Goal: Transaction & Acquisition: Obtain resource

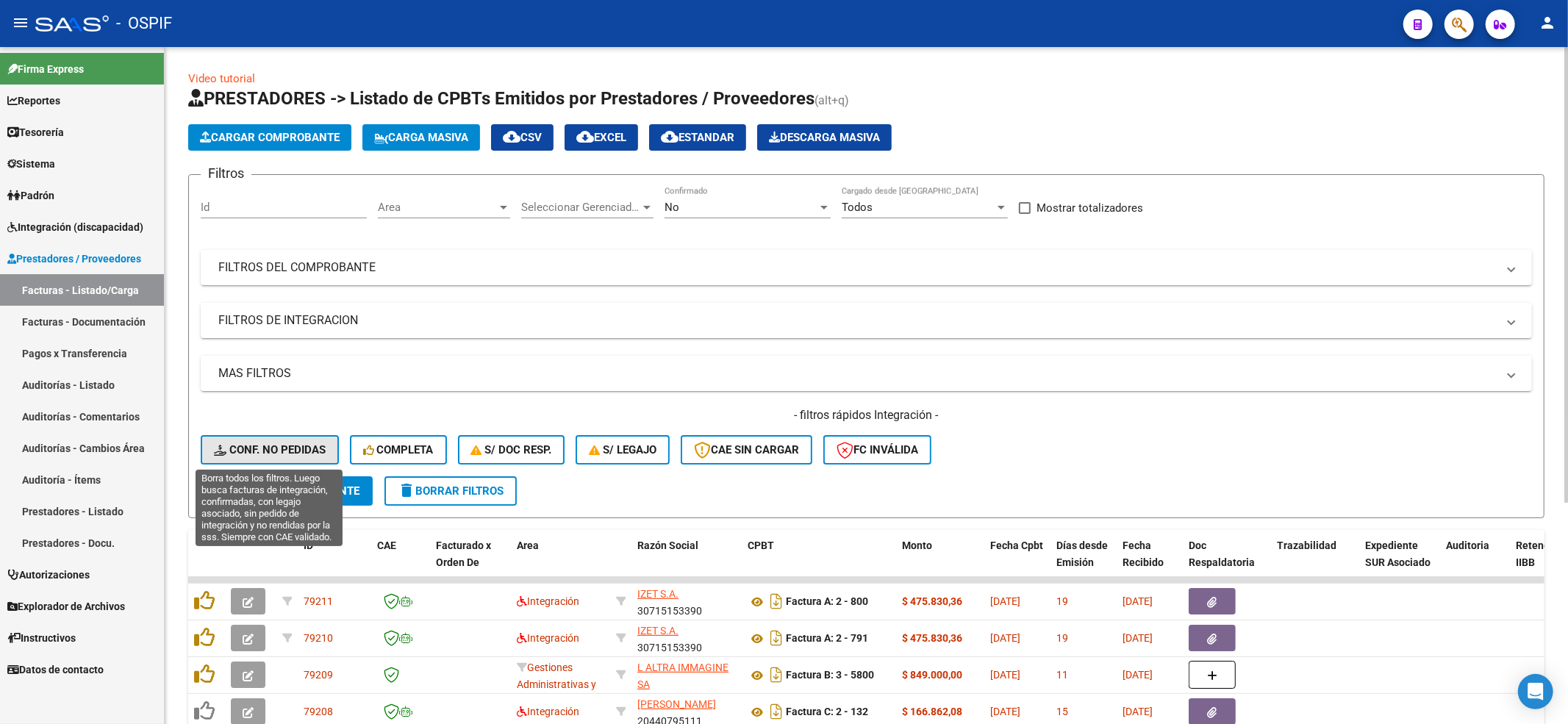
click at [229, 450] on span "Conf. no pedidas" at bounding box center [270, 450] width 112 height 13
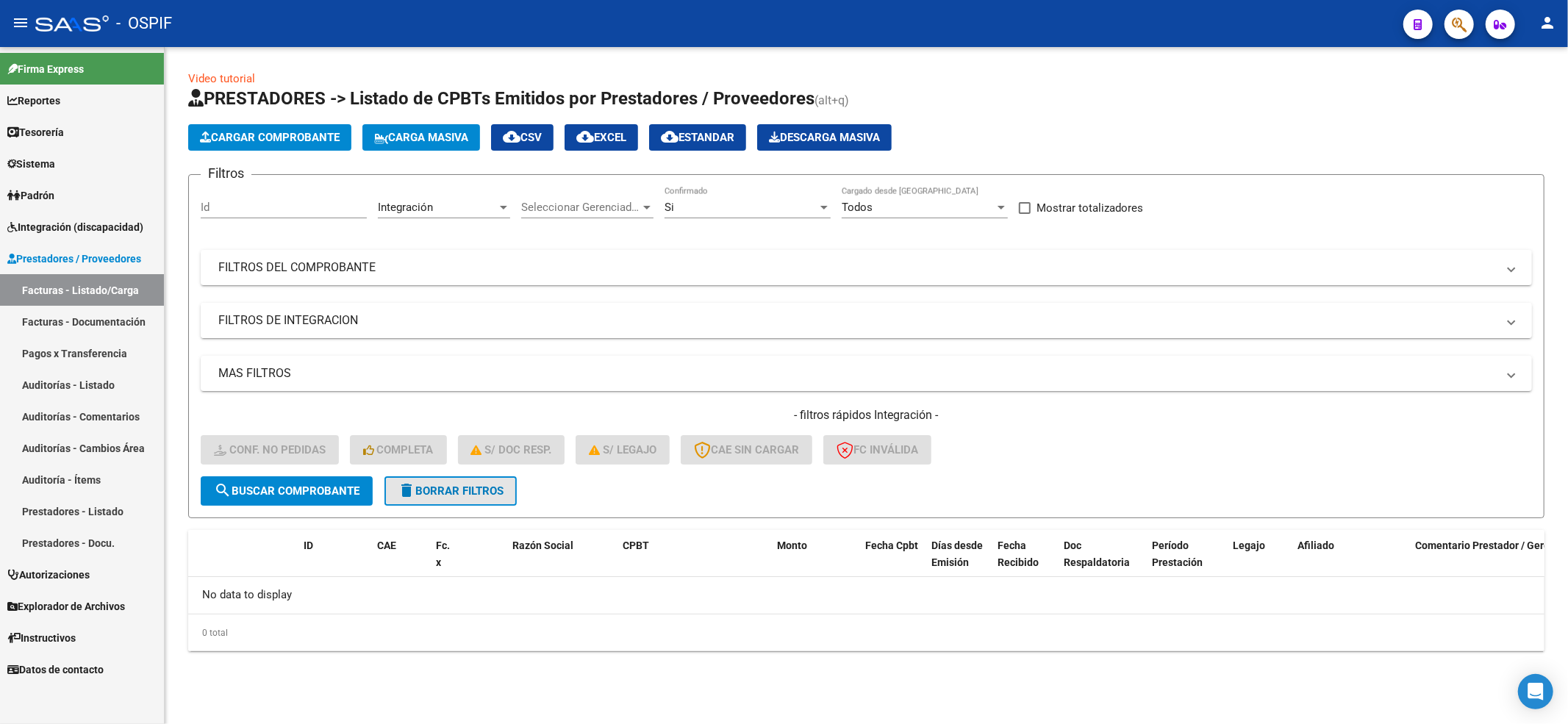
drag, startPoint x: 485, startPoint y: 481, endPoint x: 421, endPoint y: 325, distance: 168.6
click at [483, 481] on button "delete Borrar Filtros" at bounding box center [450, 491] width 132 height 29
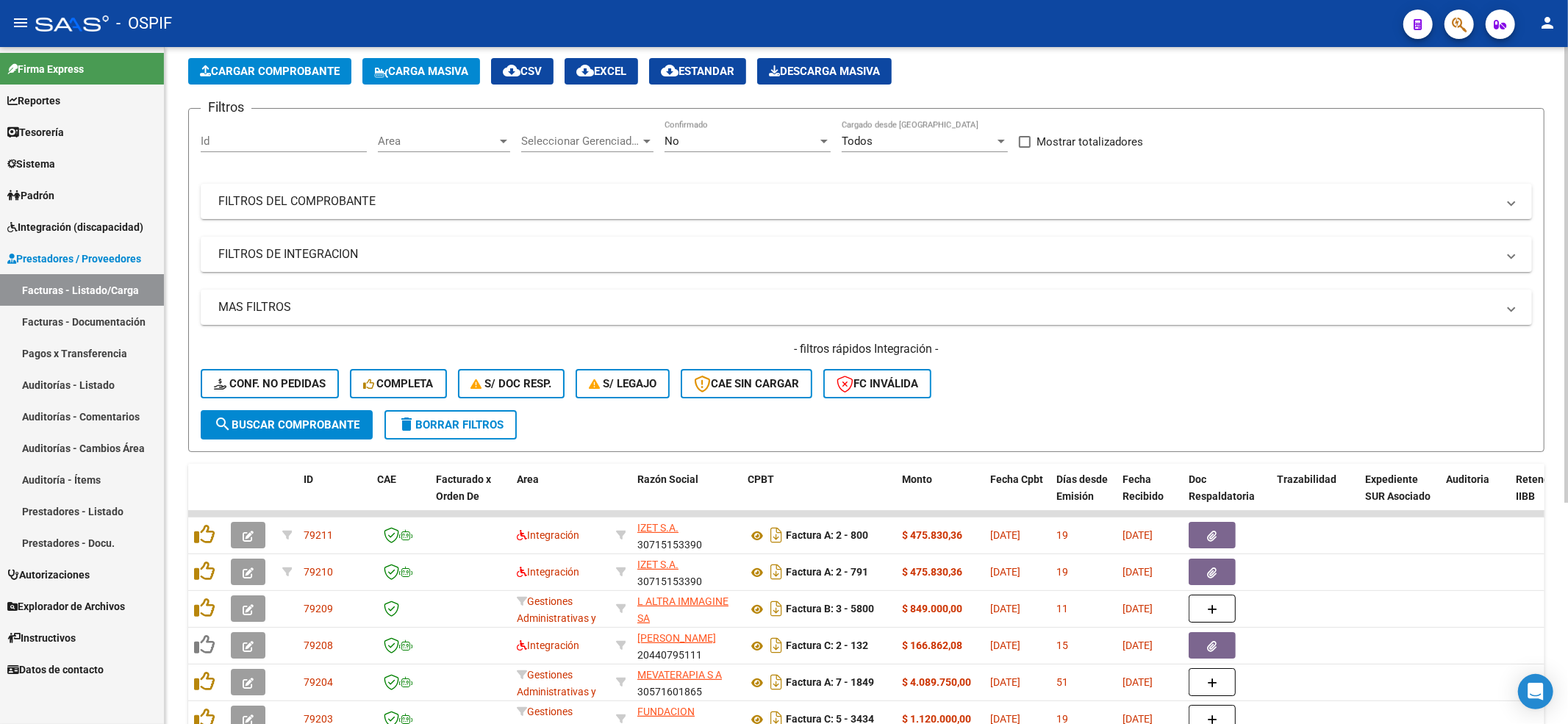
scroll to position [98, 0]
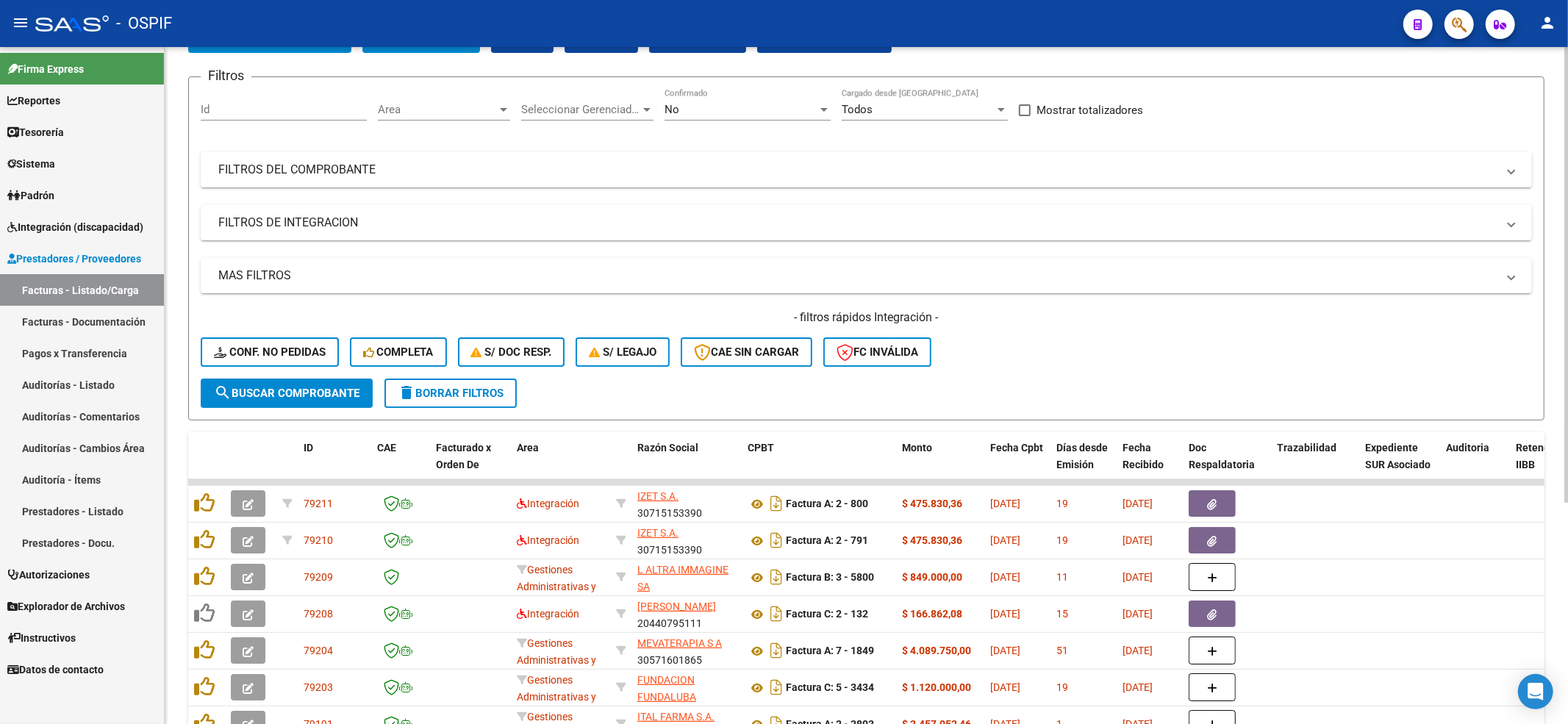
click at [253, 327] on div "- filtros rápidos Integración - Conf. no pedidas Completa S/ Doc Resp. S/ legaj…" at bounding box center [866, 344] width 1332 height 69
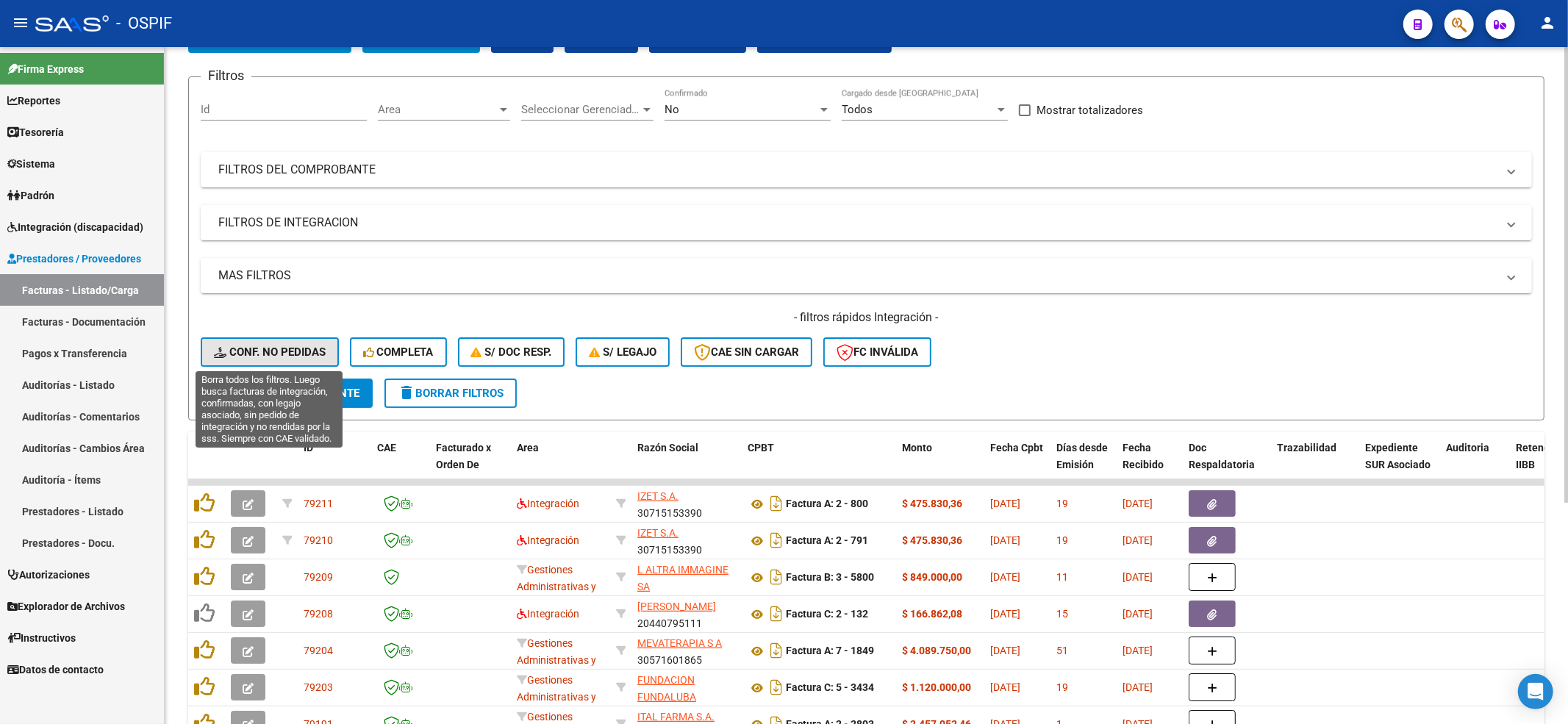
drag, startPoint x: 249, startPoint y: 344, endPoint x: 185, endPoint y: 297, distance: 79.4
click at [250, 345] on button "Conf. no pedidas" at bounding box center [270, 352] width 138 height 29
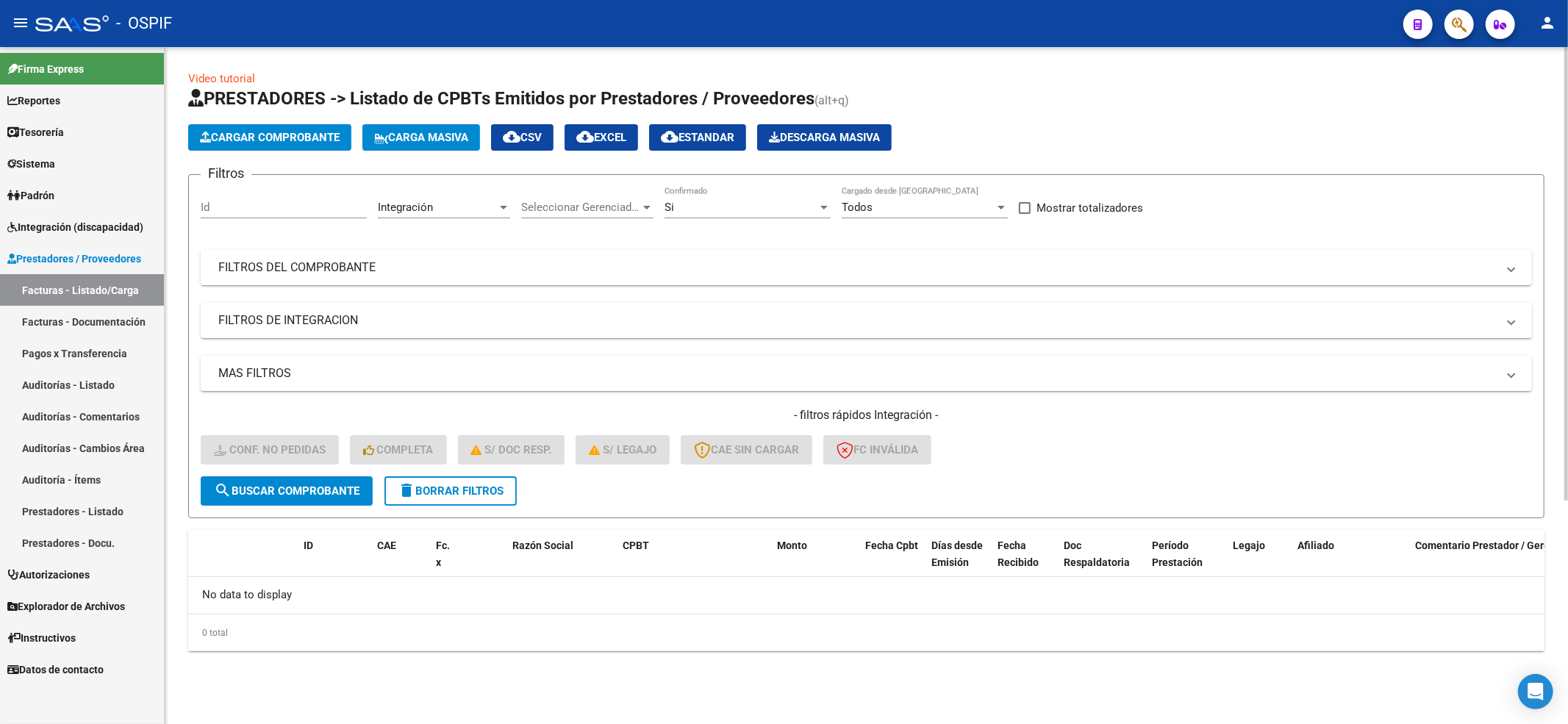
scroll to position [0, 0]
click at [413, 482] on mat-icon "delete" at bounding box center [407, 491] width 18 height 18
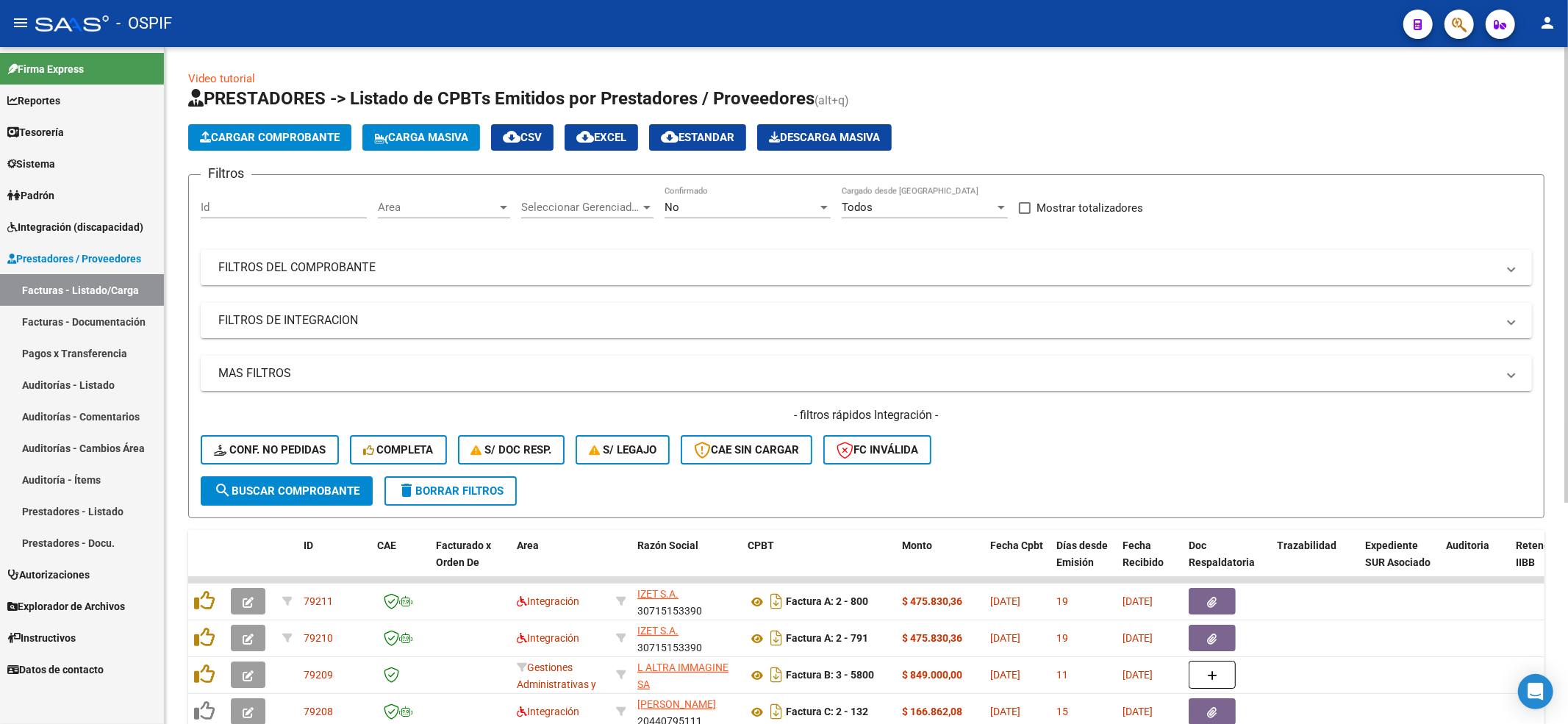
click at [290, 466] on div "- filtros rápidos Integración - Conf. no pedidas Completa S/ Doc Resp. S/ legaj…" at bounding box center [866, 441] width 1332 height 69
click at [292, 460] on button "Conf. no pedidas" at bounding box center [270, 450] width 138 height 29
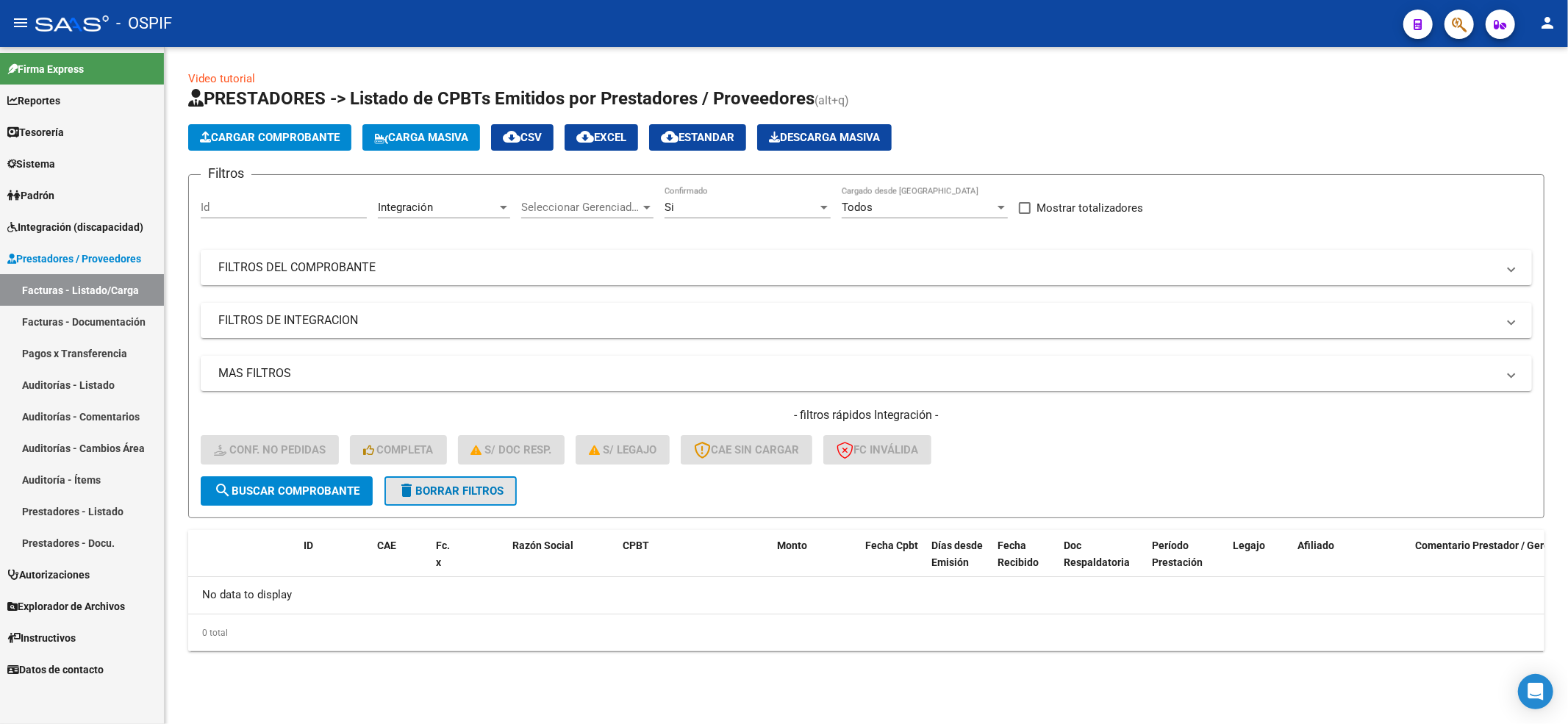
click at [436, 486] on span "delete Borrar Filtros" at bounding box center [451, 491] width 106 height 13
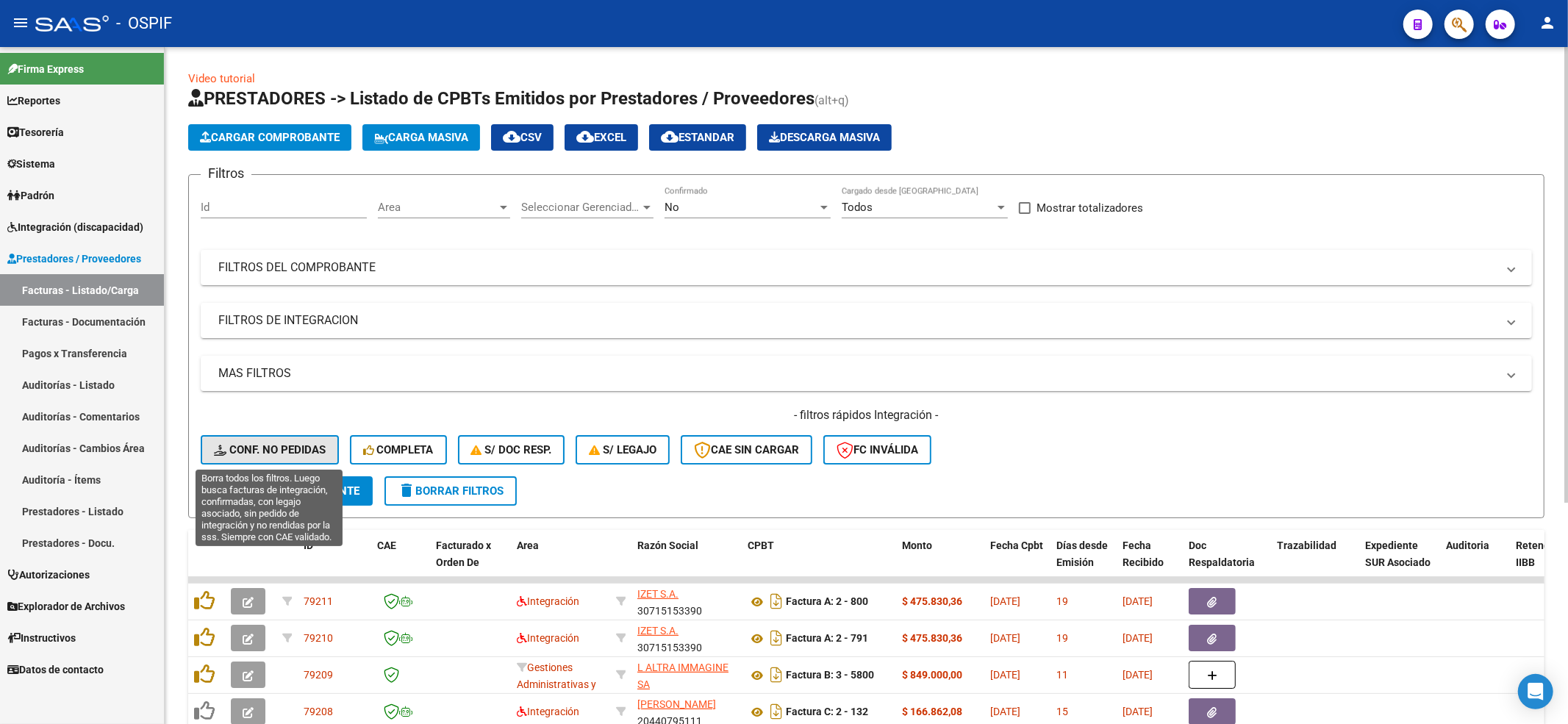
click at [230, 441] on button "Conf. no pedidas" at bounding box center [270, 450] width 138 height 29
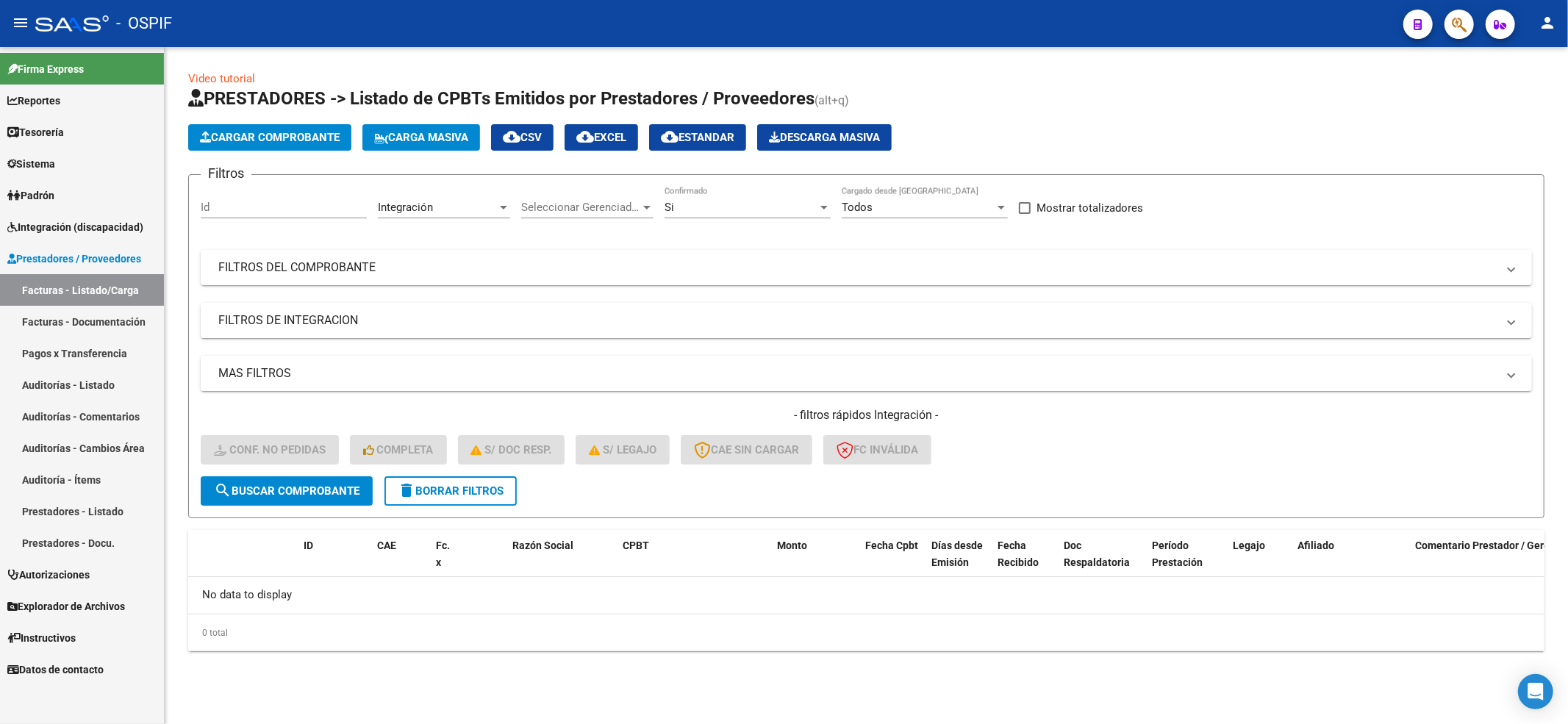
click at [448, 503] on button "delete Borrar Filtros" at bounding box center [450, 491] width 132 height 29
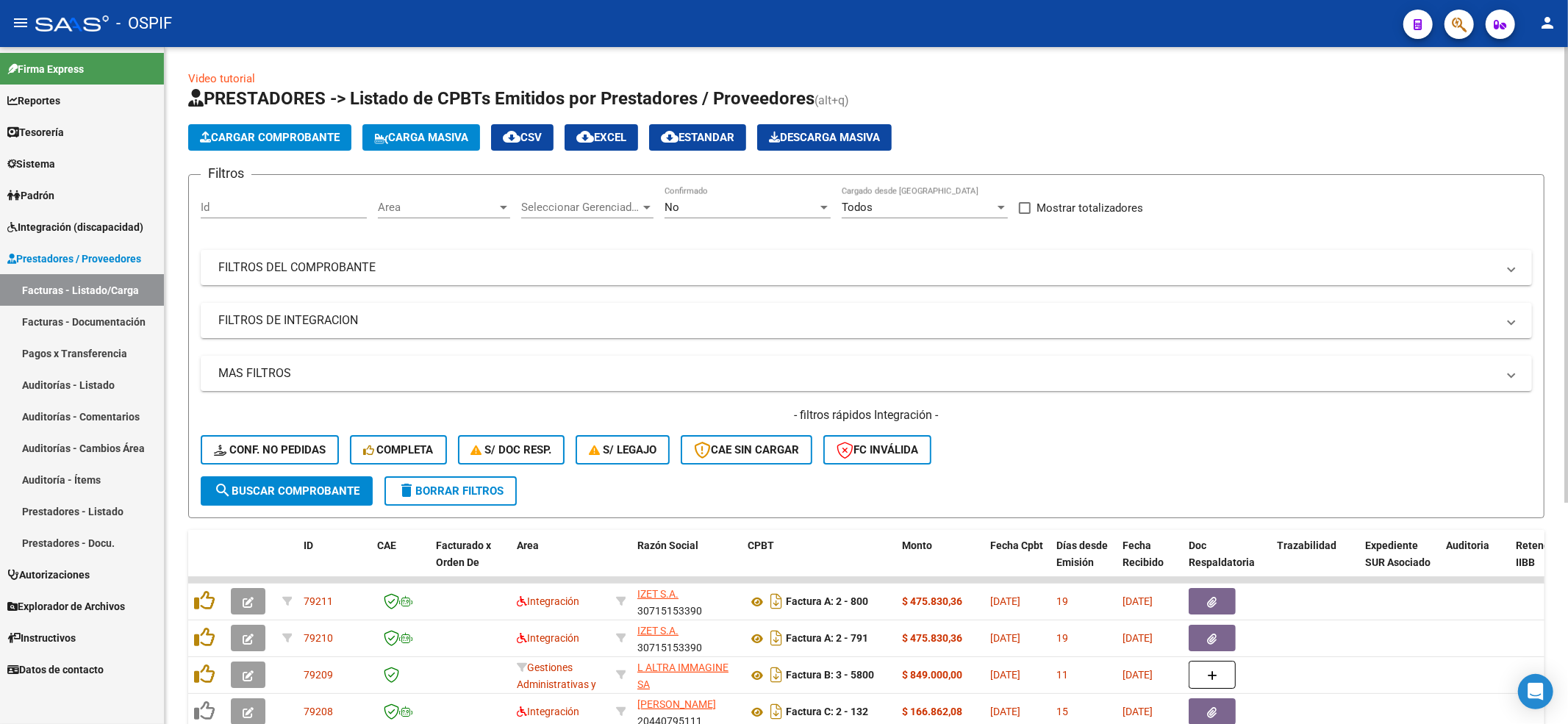
click at [319, 432] on div "- filtros rápidos Integración - Conf. no pedidas Completa S/ Doc Resp. S/ legaj…" at bounding box center [866, 441] width 1332 height 69
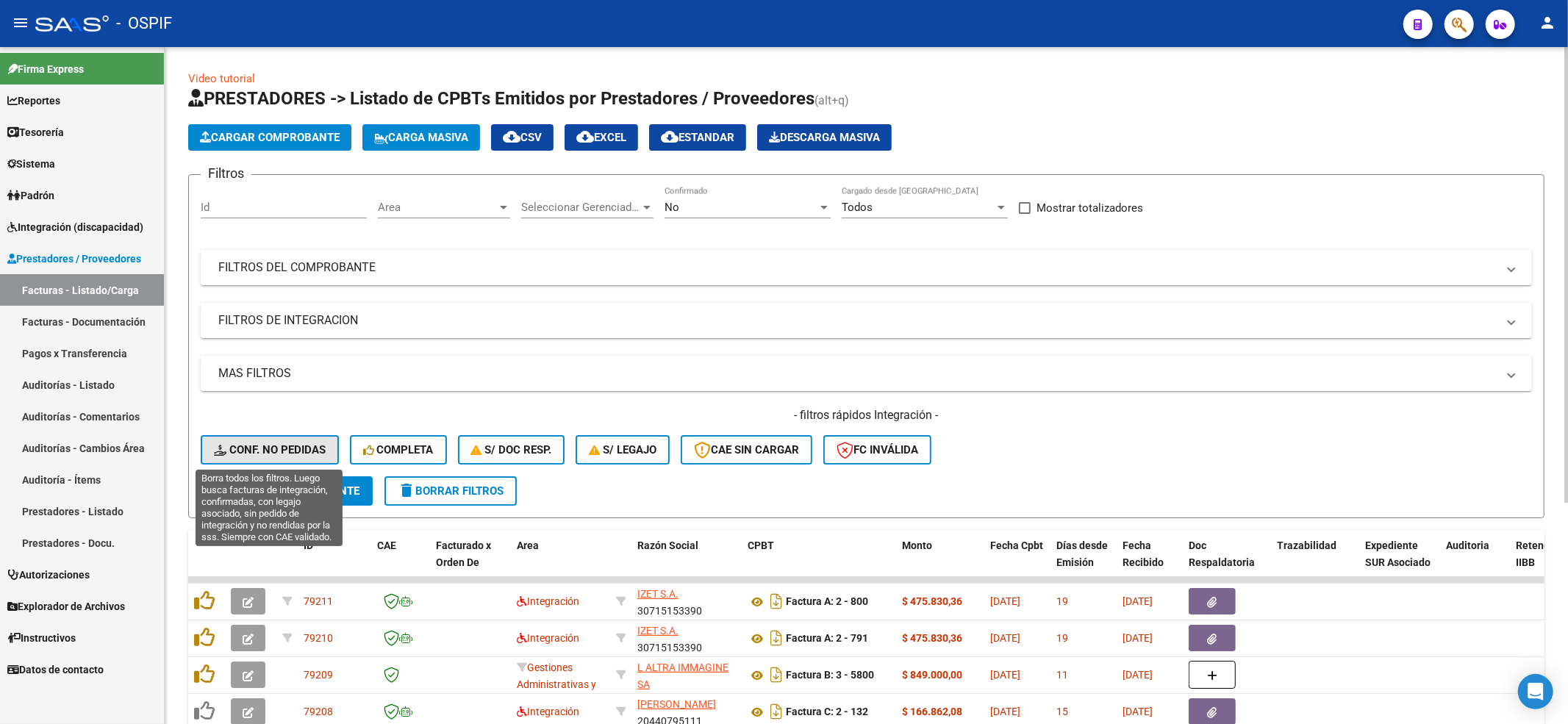
click at [310, 451] on span "Conf. no pedidas" at bounding box center [270, 450] width 112 height 13
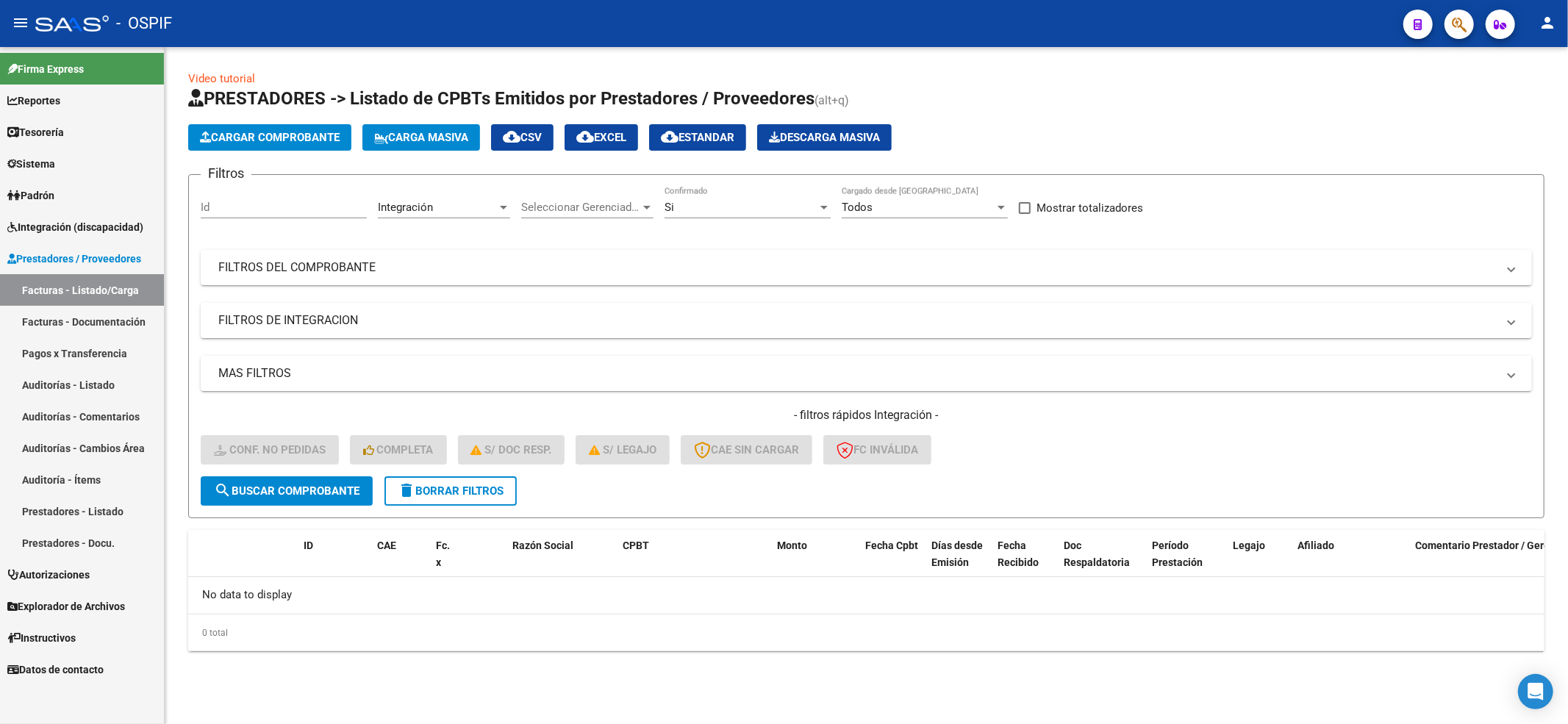
drag, startPoint x: 539, startPoint y: 506, endPoint x: 480, endPoint y: 496, distance: 59.8
click at [536, 505] on form "Filtros Id Integración Area Seleccionar Gerenciador Seleccionar Gerenciador Si …" at bounding box center [866, 345] width 1356 height 344
click at [480, 496] on span "delete Borrar Filtros" at bounding box center [451, 491] width 106 height 13
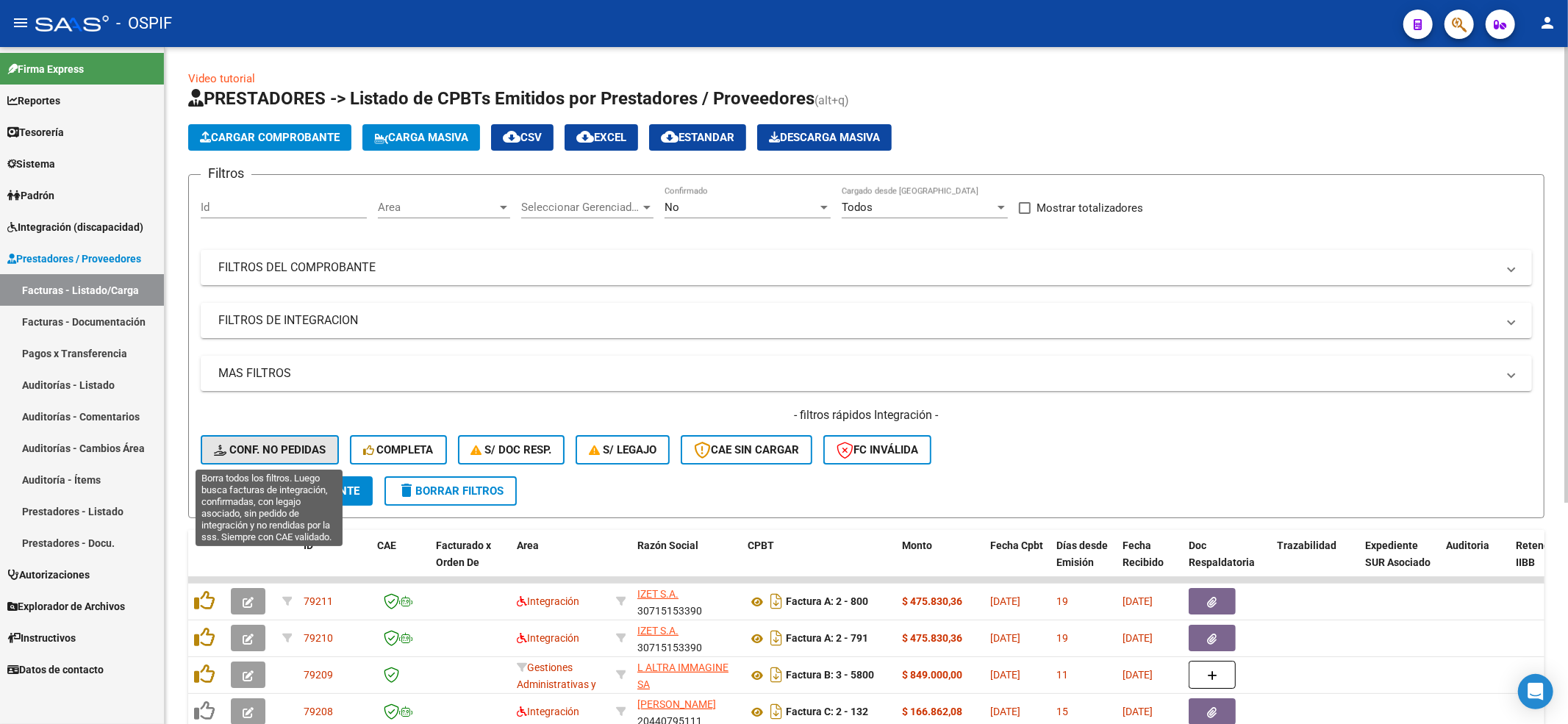
click at [313, 463] on button "Conf. no pedidas" at bounding box center [270, 450] width 138 height 29
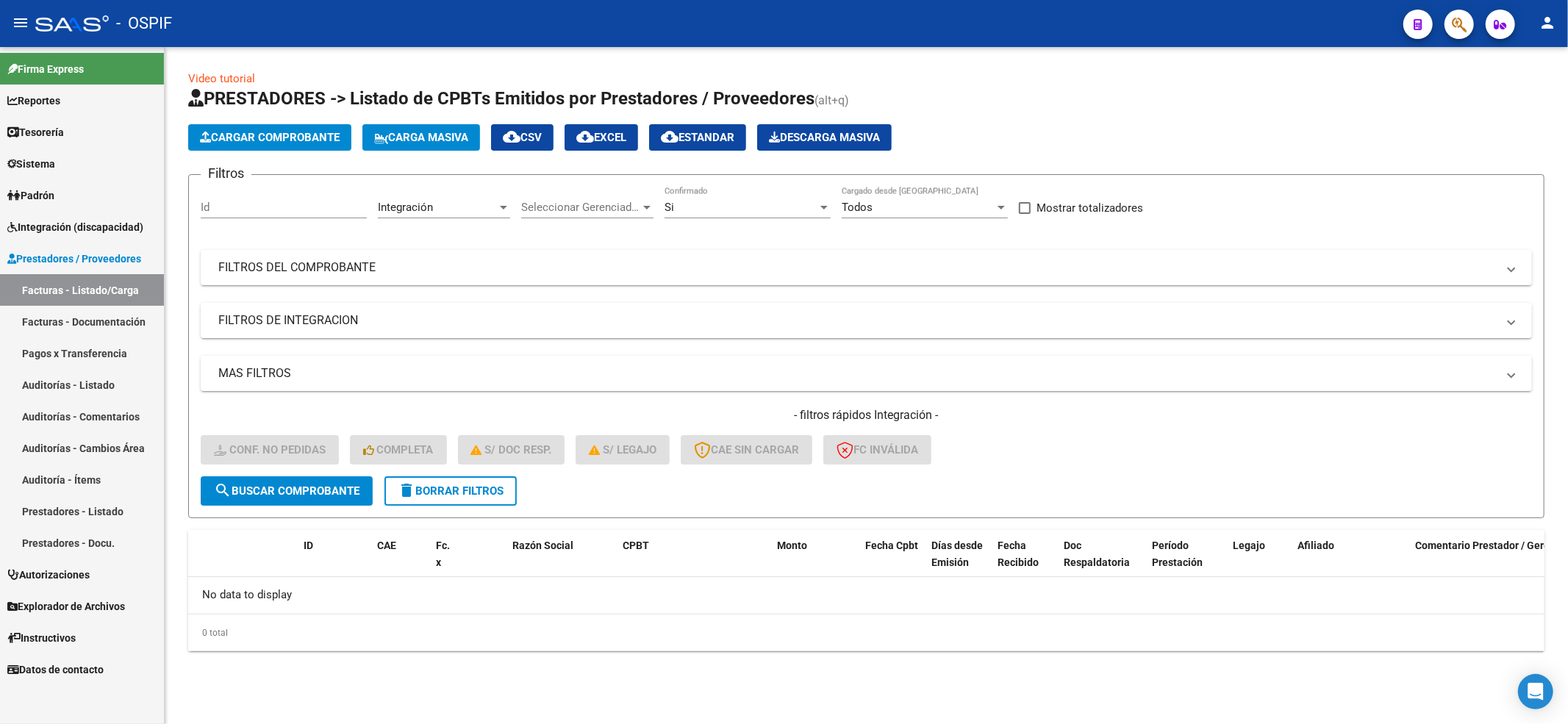
click at [459, 492] on span "delete Borrar Filtros" at bounding box center [451, 491] width 106 height 13
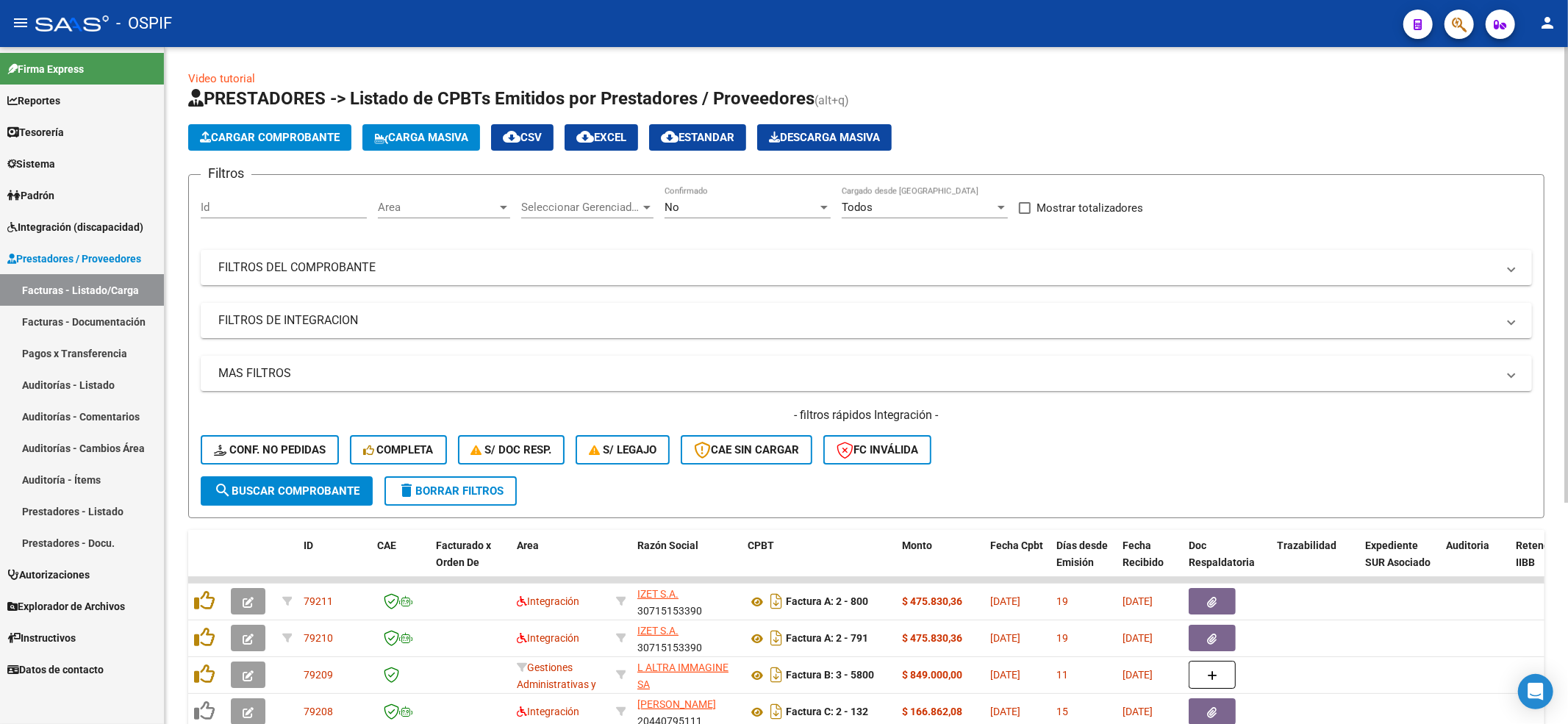
click at [275, 465] on div "- filtros rápidos Integración - Conf. no pedidas Completa S/ Doc Resp. S/ legaj…" at bounding box center [866, 441] width 1332 height 69
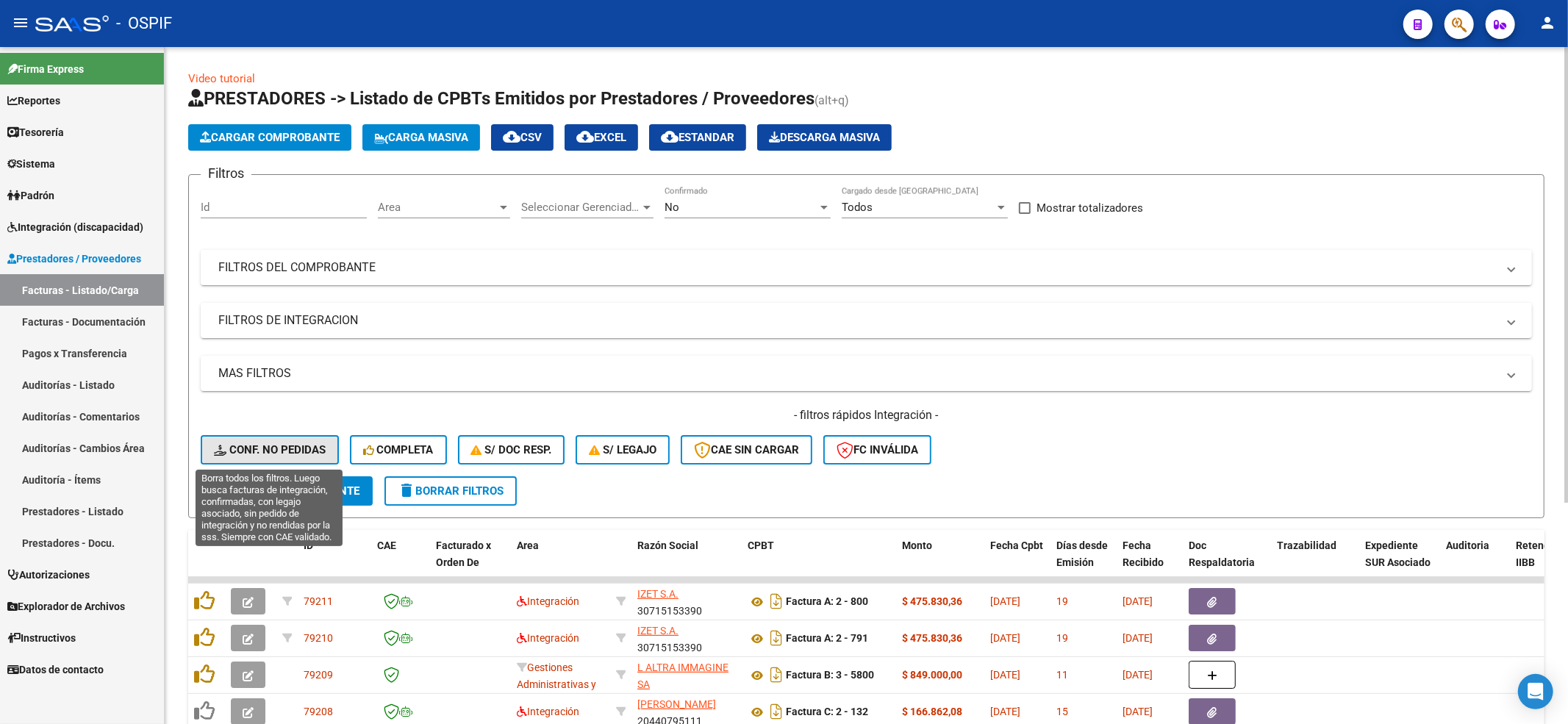
click at [267, 451] on span "Conf. no pedidas" at bounding box center [270, 450] width 112 height 13
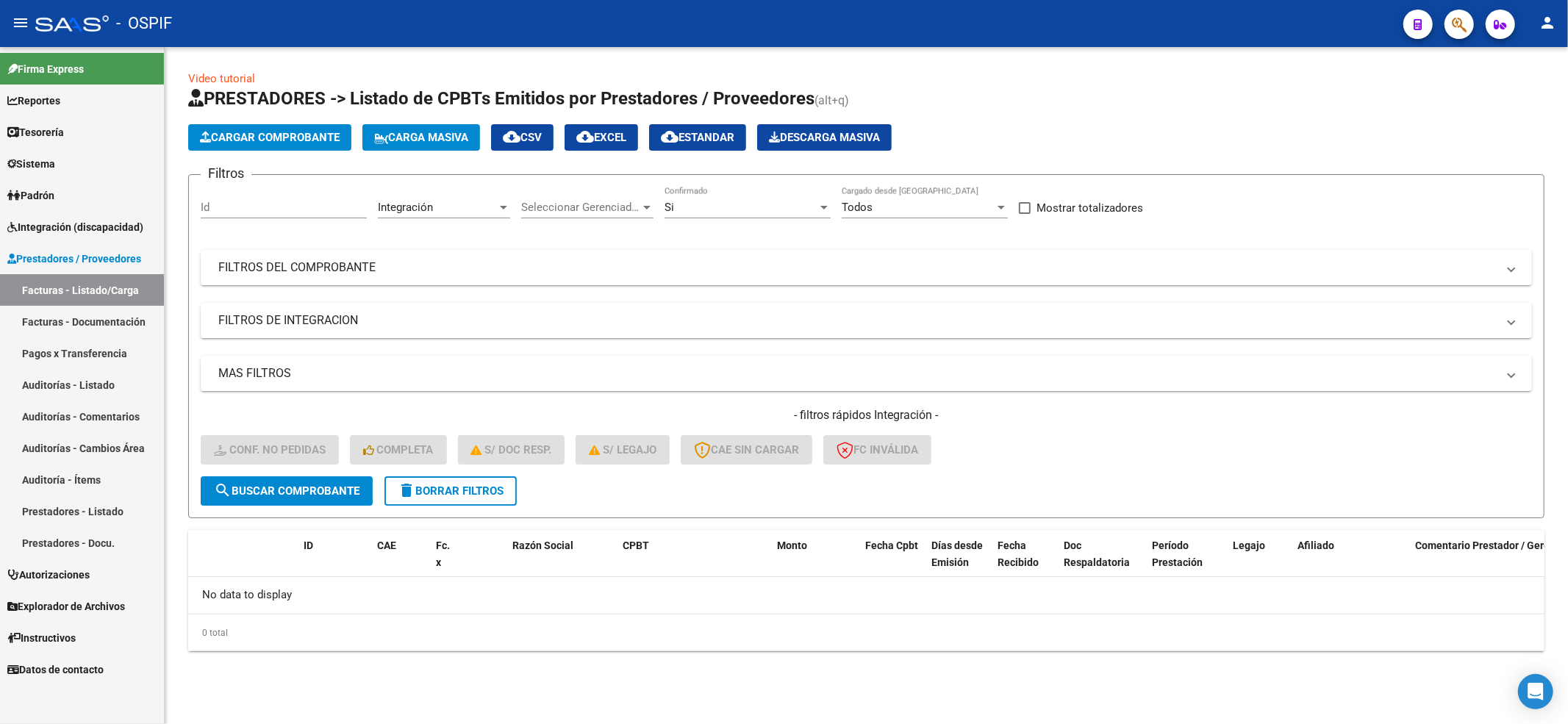
click at [448, 480] on button "delete Borrar Filtros" at bounding box center [450, 491] width 132 height 29
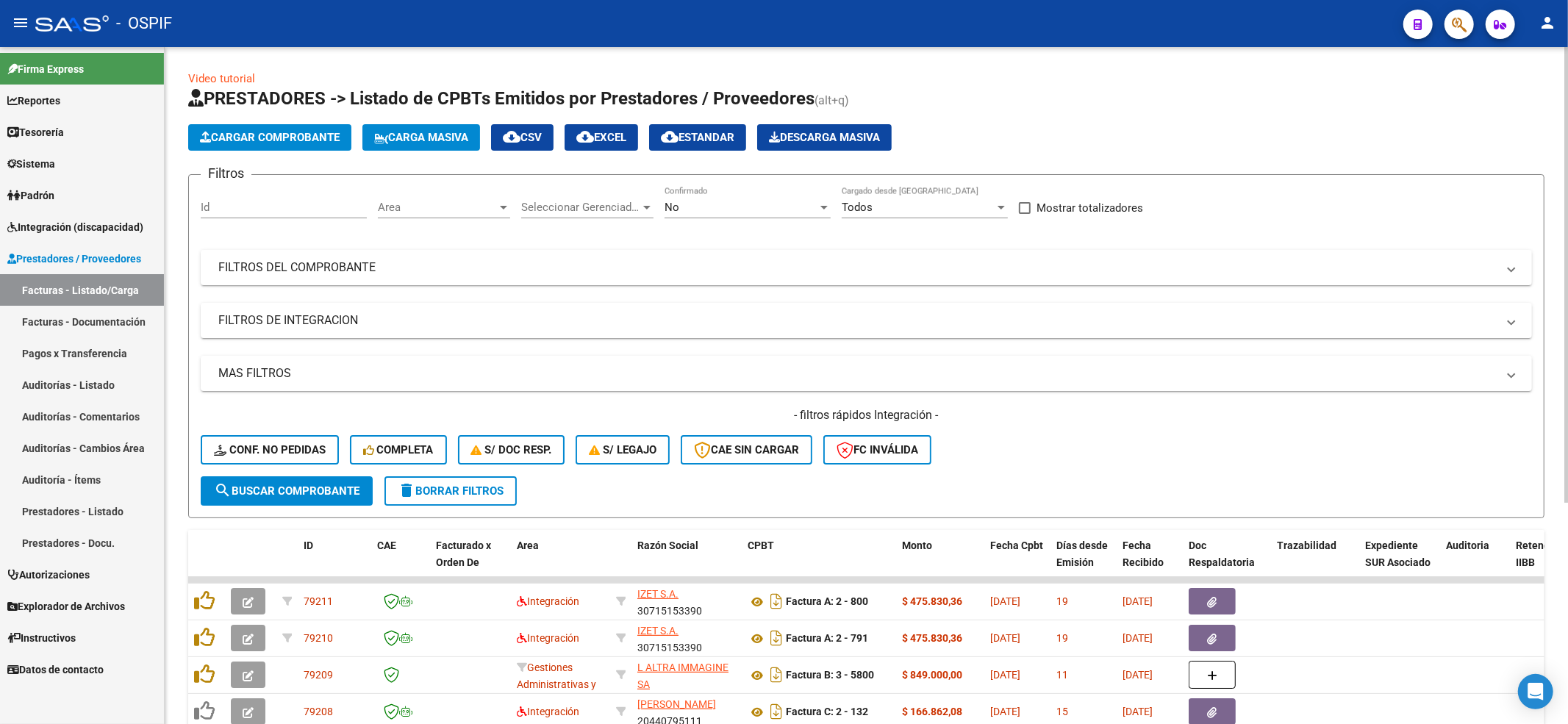
drag, startPoint x: 304, startPoint y: 427, endPoint x: 285, endPoint y: 478, distance: 54.4
click at [290, 467] on div "- filtros rápidos Integración - Conf. no pedidas Completa S/ Doc Resp. S/ legaj…" at bounding box center [866, 441] width 1332 height 69
drag, startPoint x: 285, startPoint y: 478, endPoint x: 289, endPoint y: 466, distance: 12.6
click at [285, 476] on button "search Buscar Comprobante" at bounding box center [287, 491] width 172 height 29
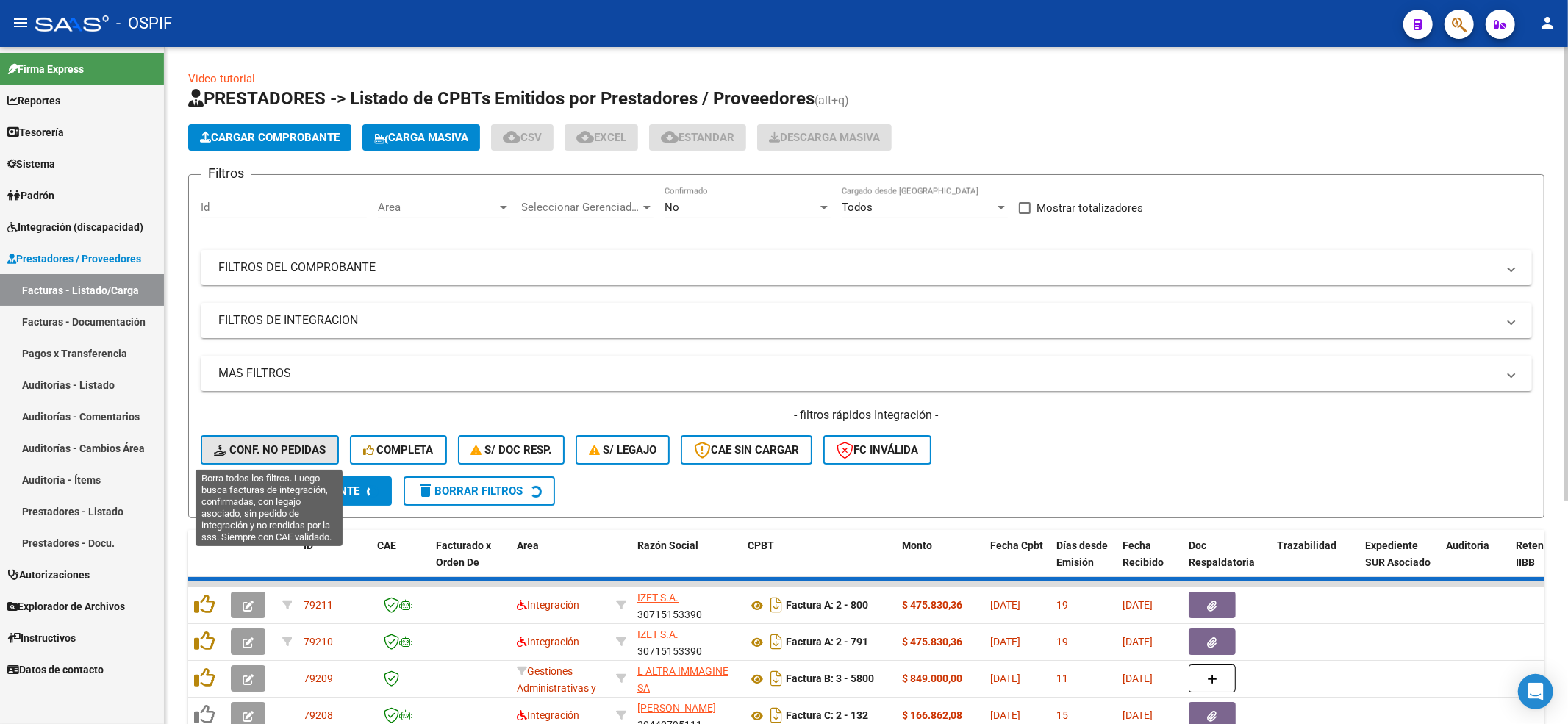
click at [289, 459] on button "Conf. no pedidas" at bounding box center [270, 450] width 138 height 29
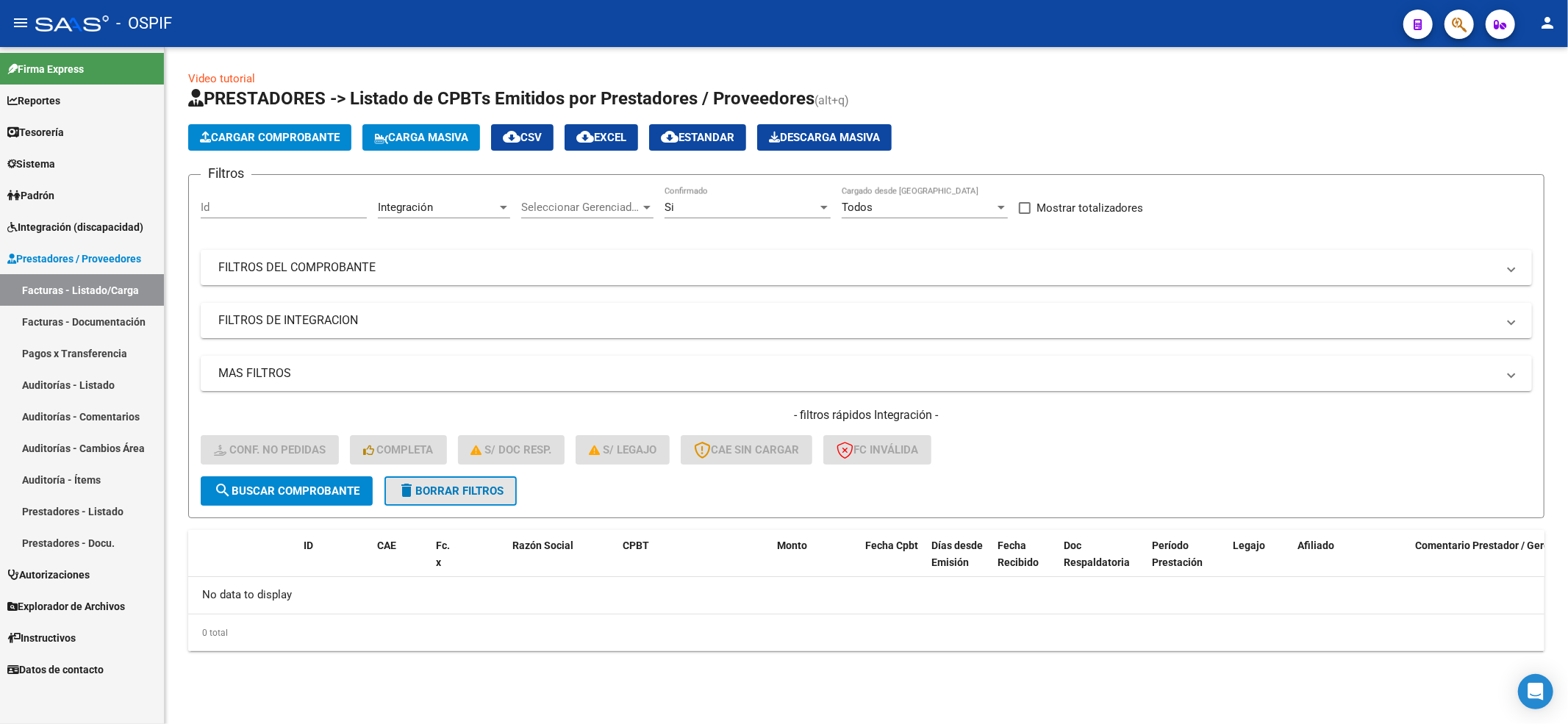
click at [461, 492] on span "delete Borrar Filtros" at bounding box center [451, 491] width 106 height 13
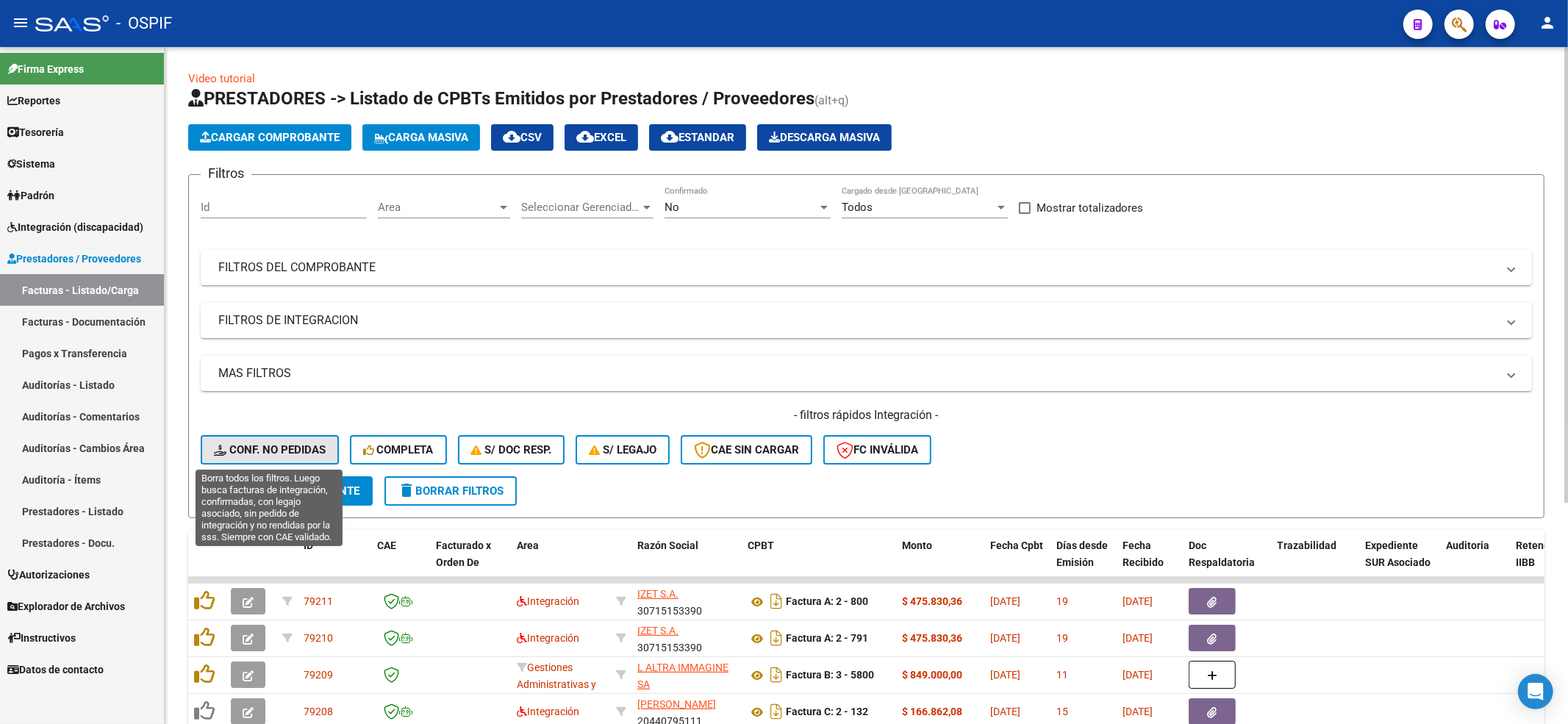
click at [285, 441] on button "Conf. no pedidas" at bounding box center [270, 450] width 138 height 29
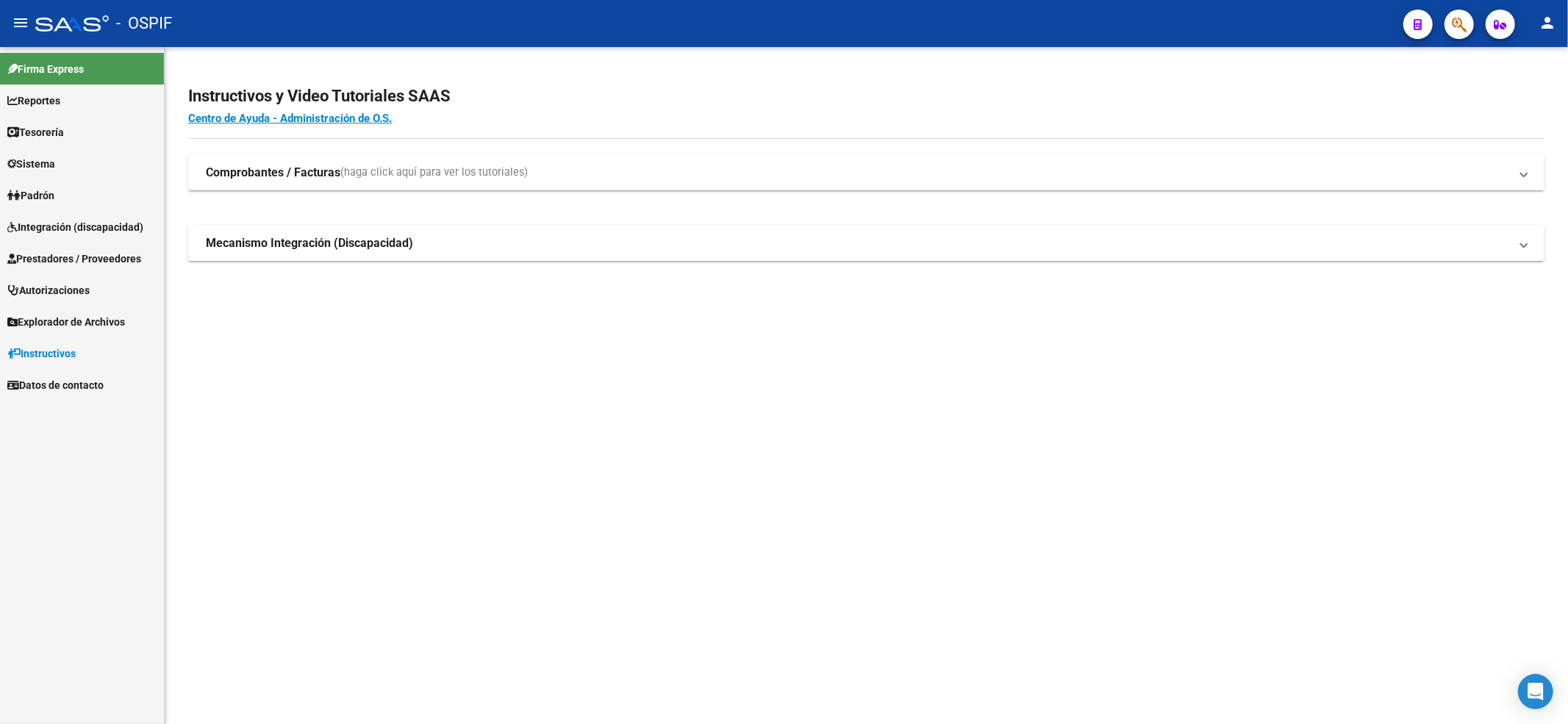
click at [127, 259] on span "Prestadores / Proveedores" at bounding box center [74, 259] width 134 height 16
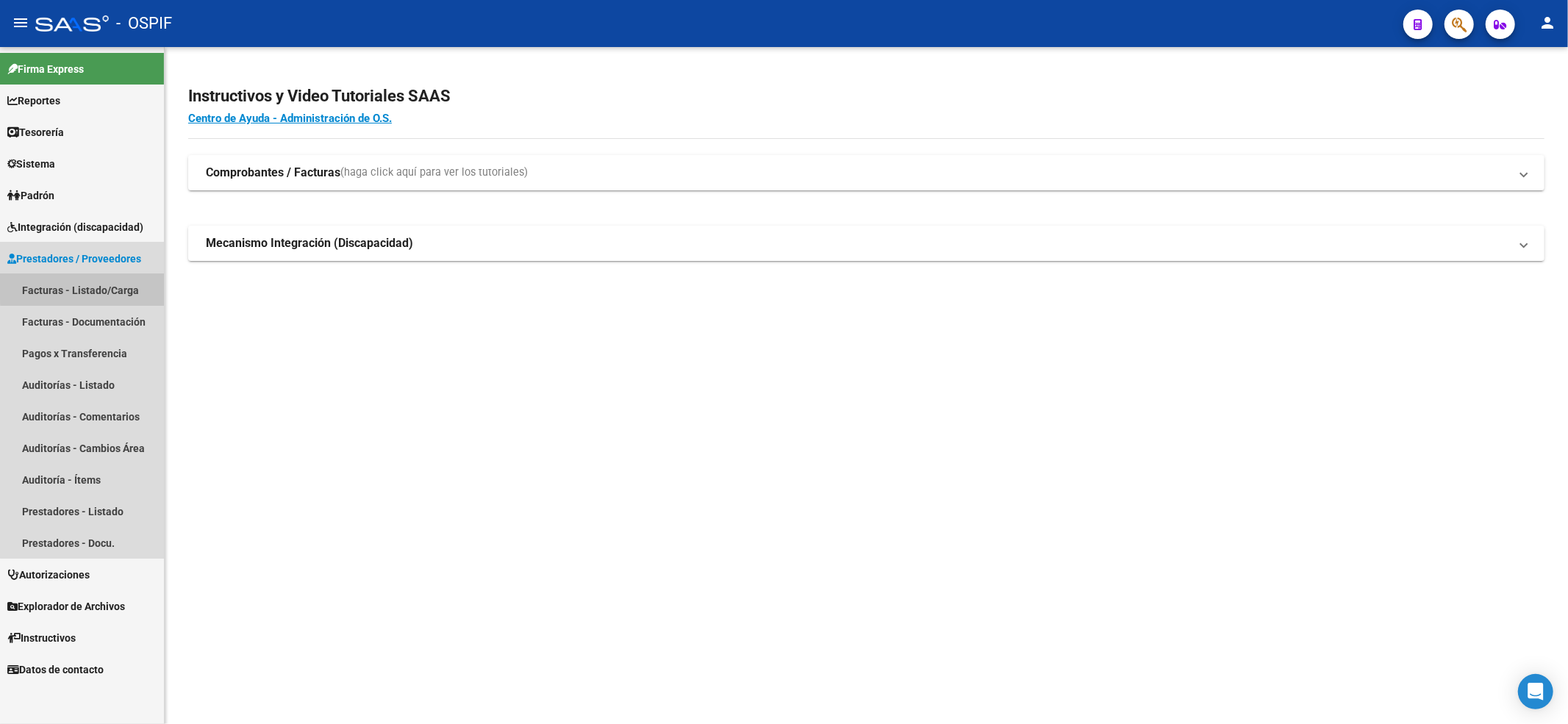
click at [124, 287] on link "Facturas - Listado/Carga" at bounding box center [82, 290] width 164 height 32
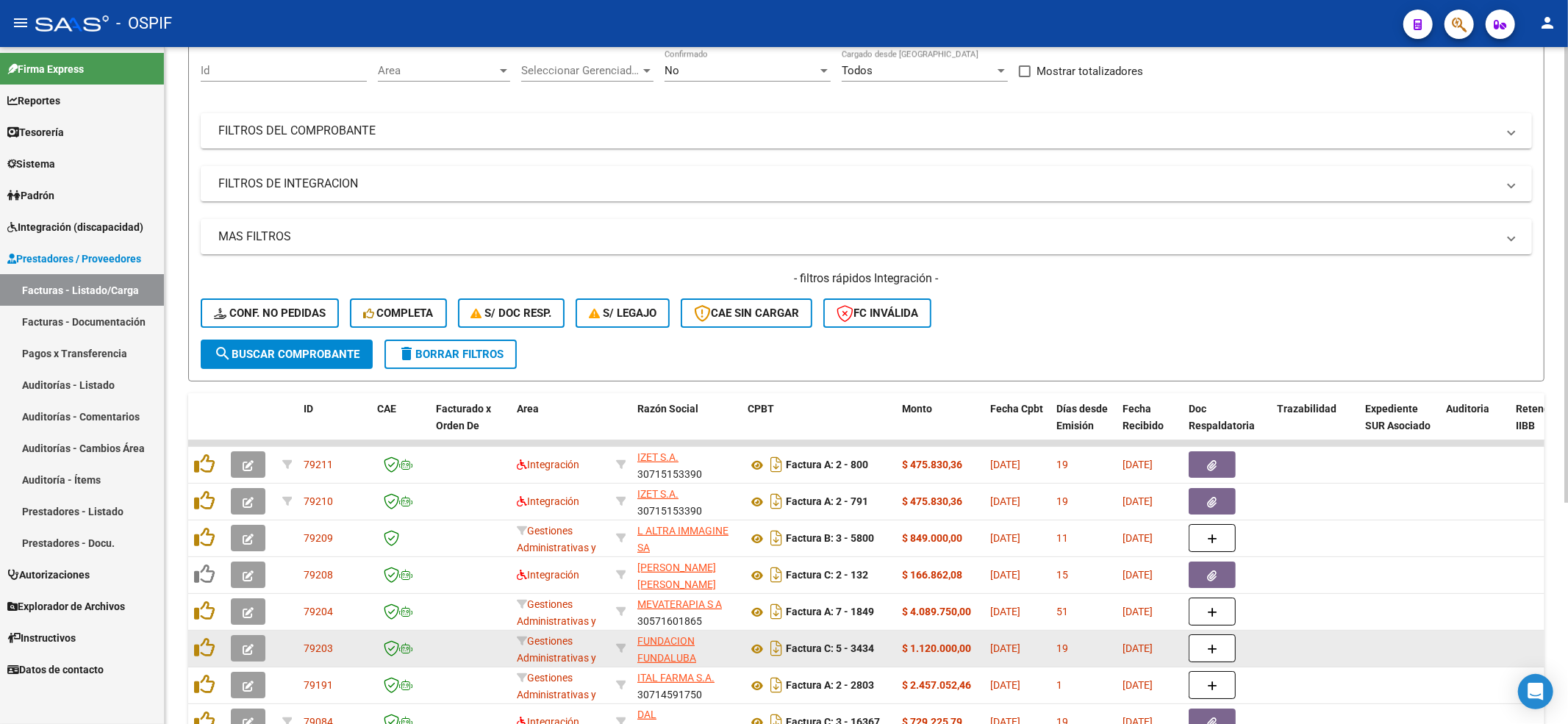
scroll to position [329, 0]
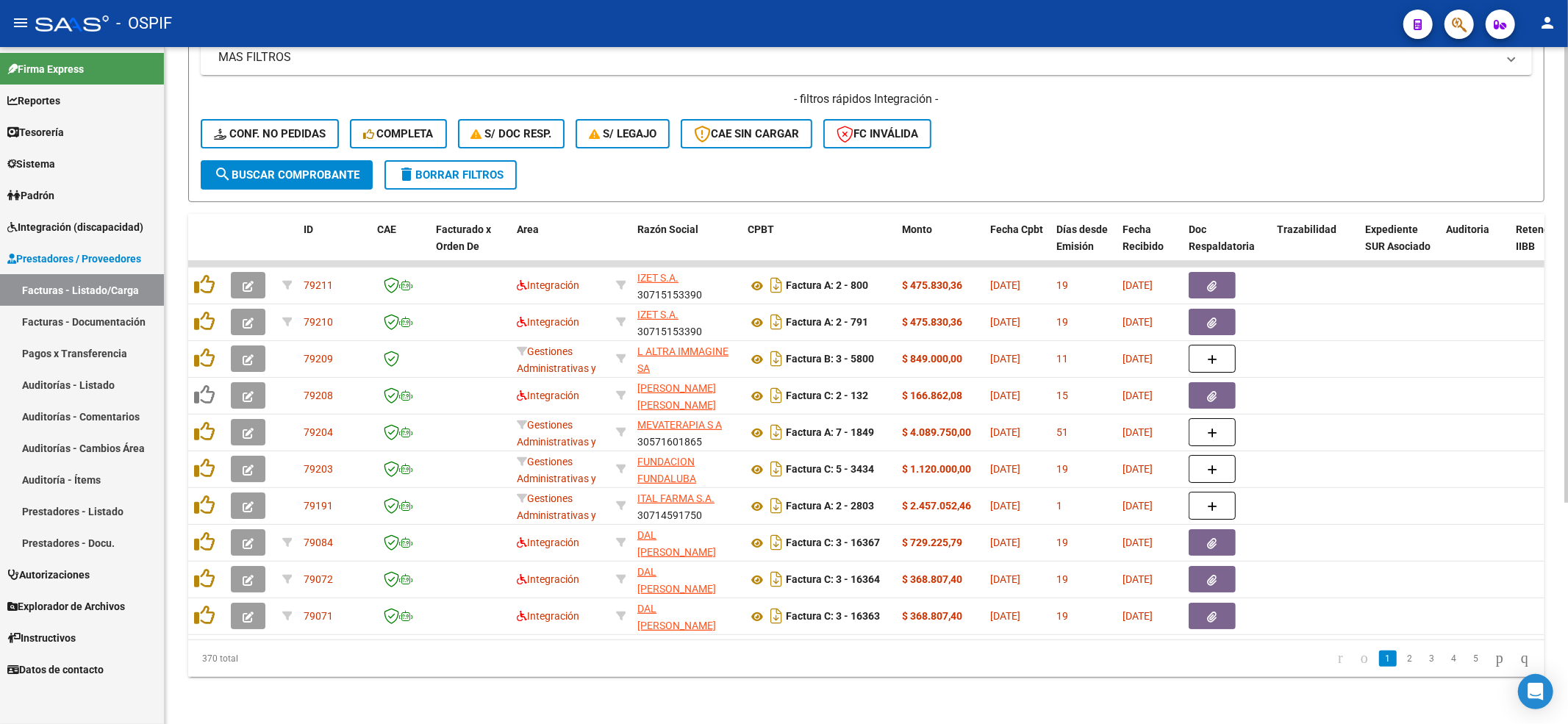
drag, startPoint x: 289, startPoint y: 97, endPoint x: 283, endPoint y: 116, distance: 19.9
click at [286, 101] on div "- filtros rápidos Integración - Conf. no pedidas Completa S/ Doc Resp. S/ legaj…" at bounding box center [866, 125] width 1332 height 69
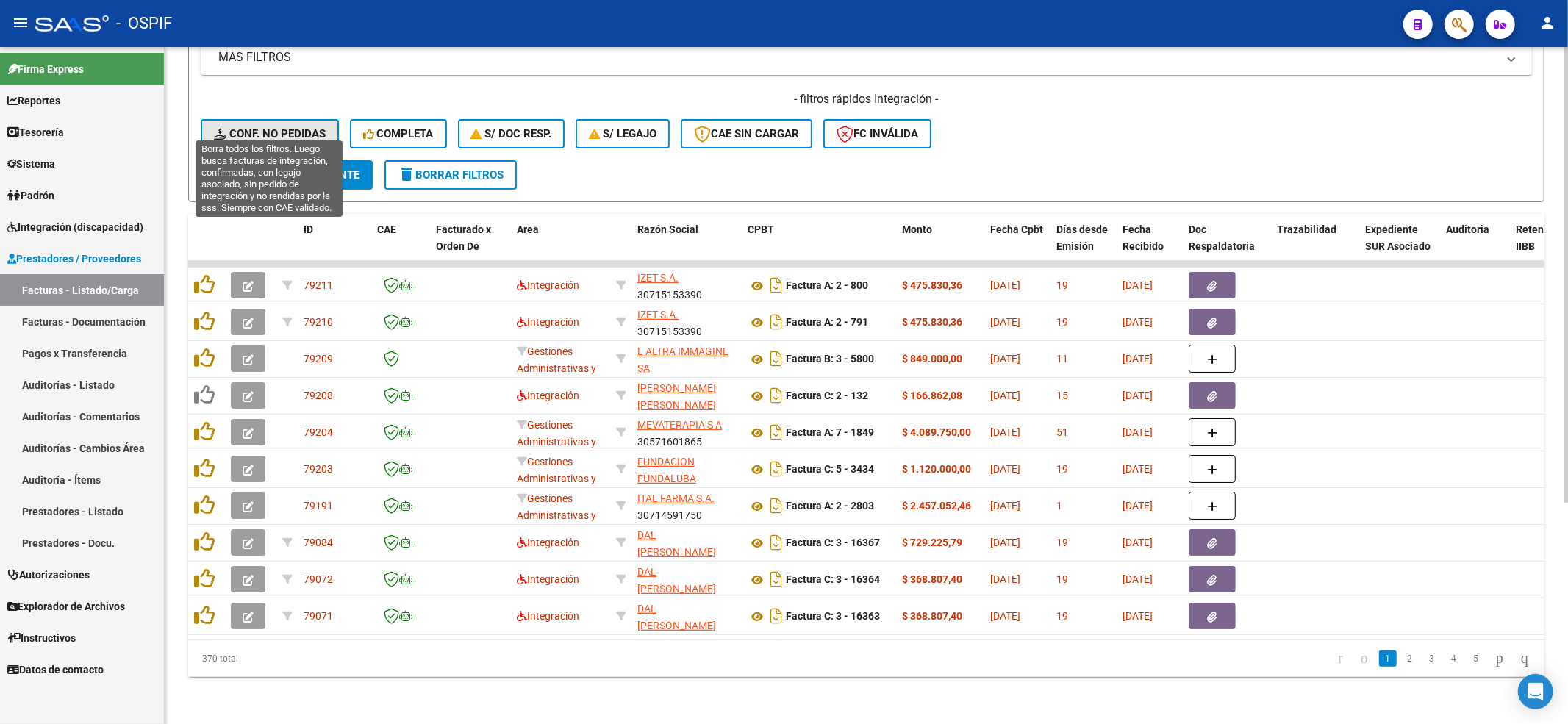
click at [282, 128] on span "Conf. no pedidas" at bounding box center [270, 134] width 112 height 13
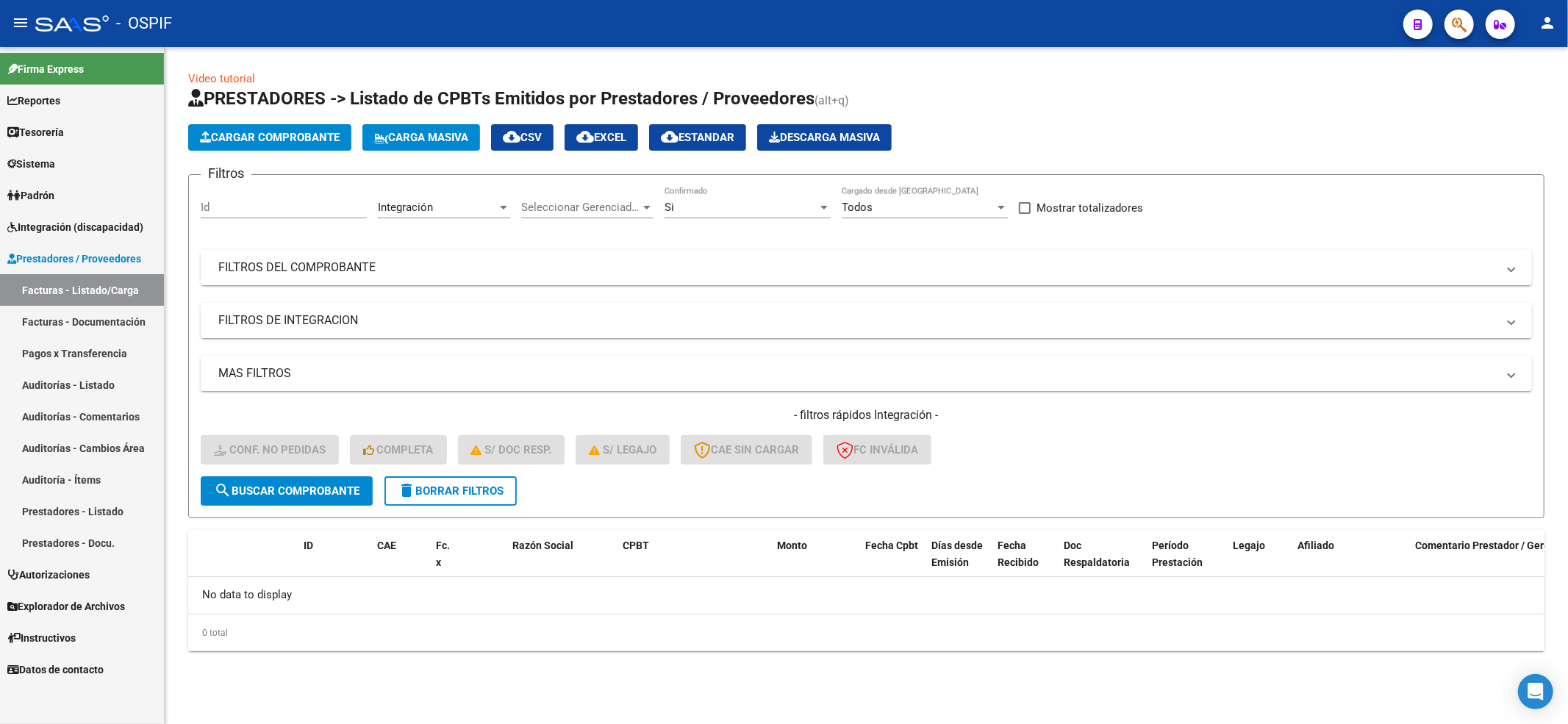
scroll to position [0, 0]
click at [500, 491] on button "delete Borrar Filtros" at bounding box center [450, 491] width 132 height 29
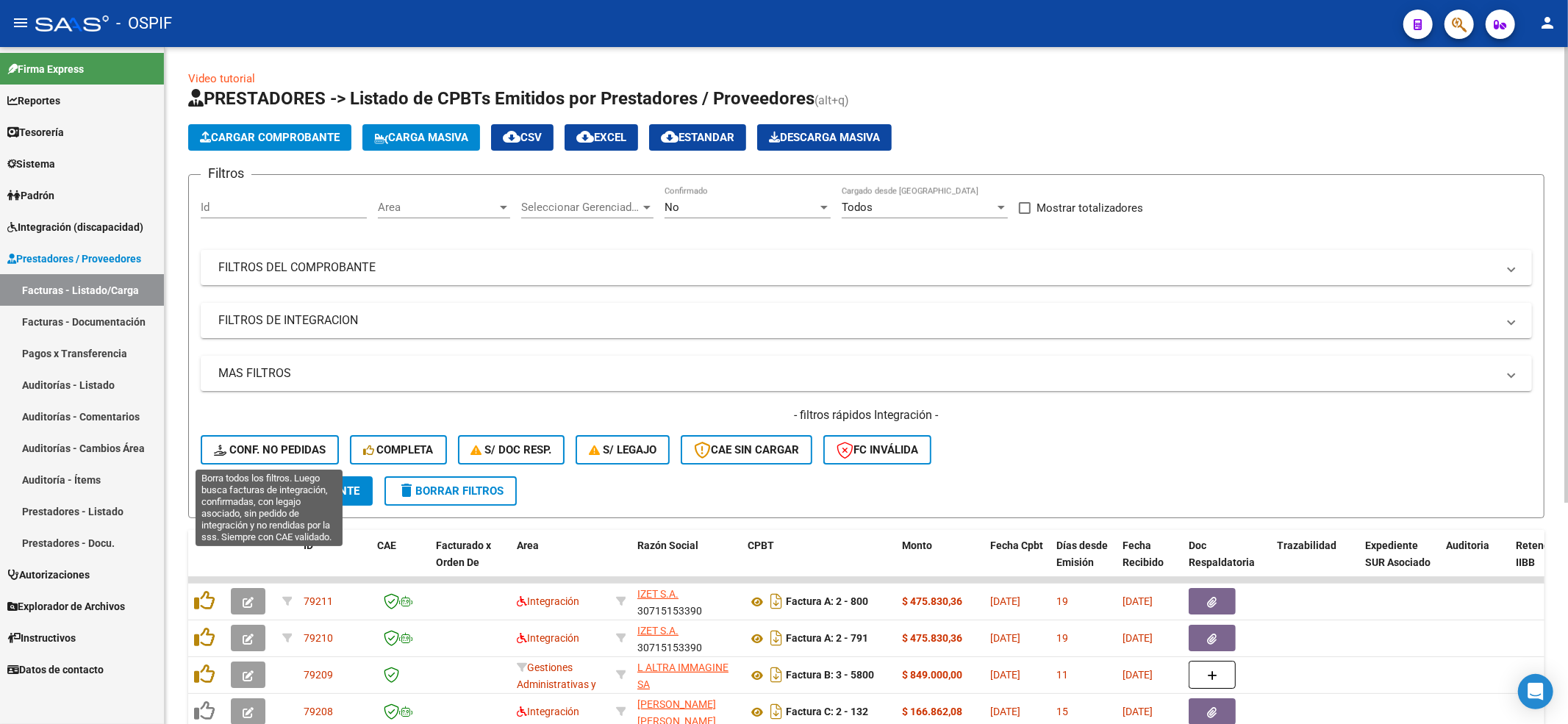
click at [265, 453] on span "Conf. no pedidas" at bounding box center [270, 450] width 112 height 13
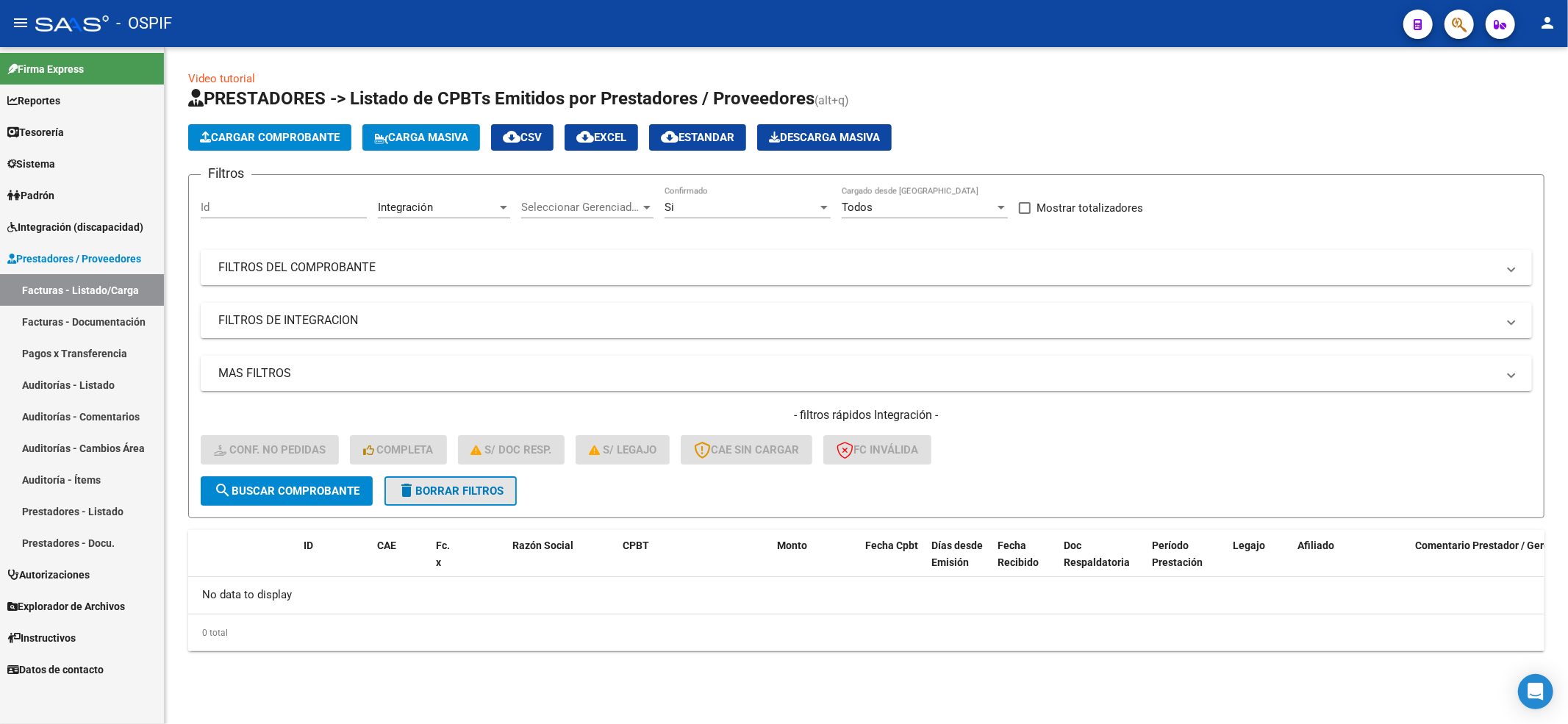
click at [498, 485] on span "delete Borrar Filtros" at bounding box center [451, 491] width 106 height 13
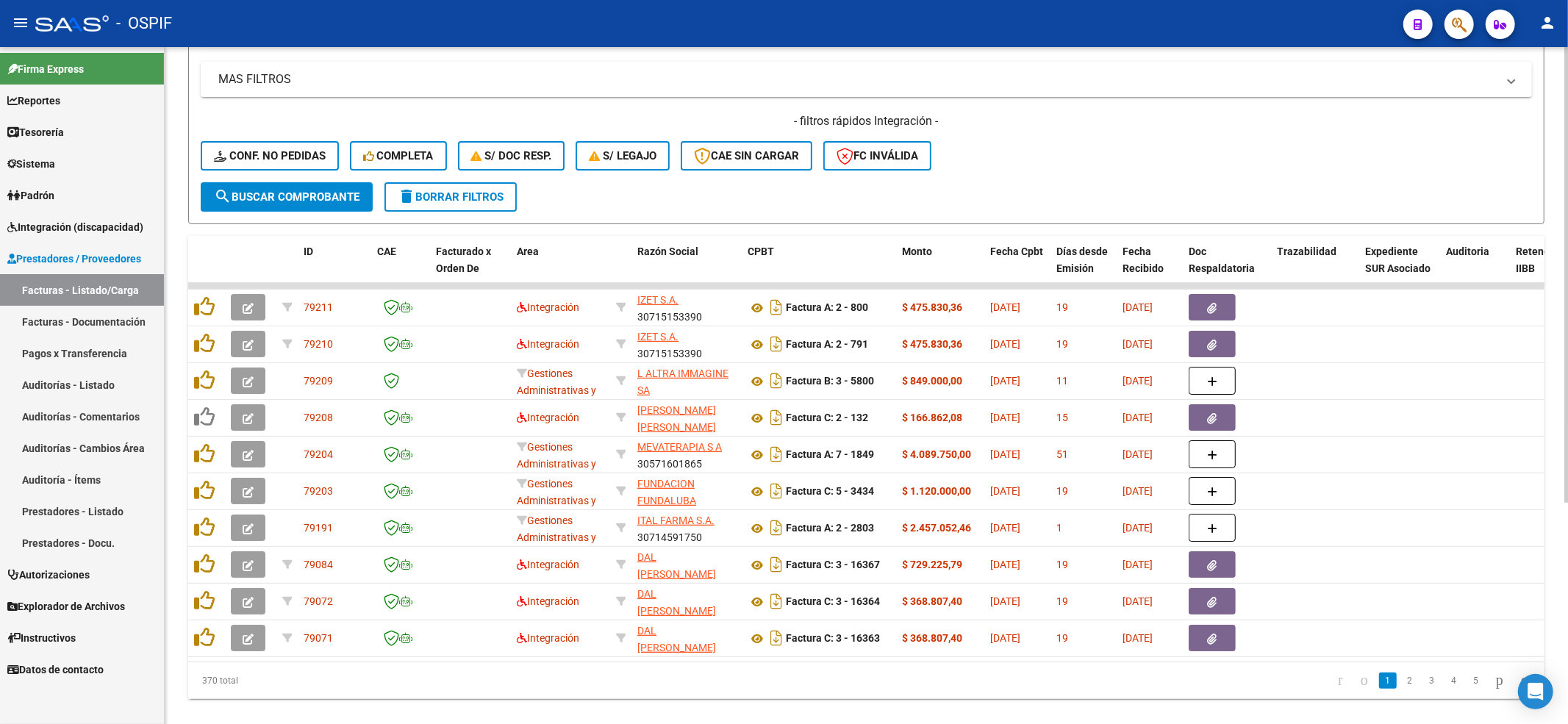
scroll to position [196, 0]
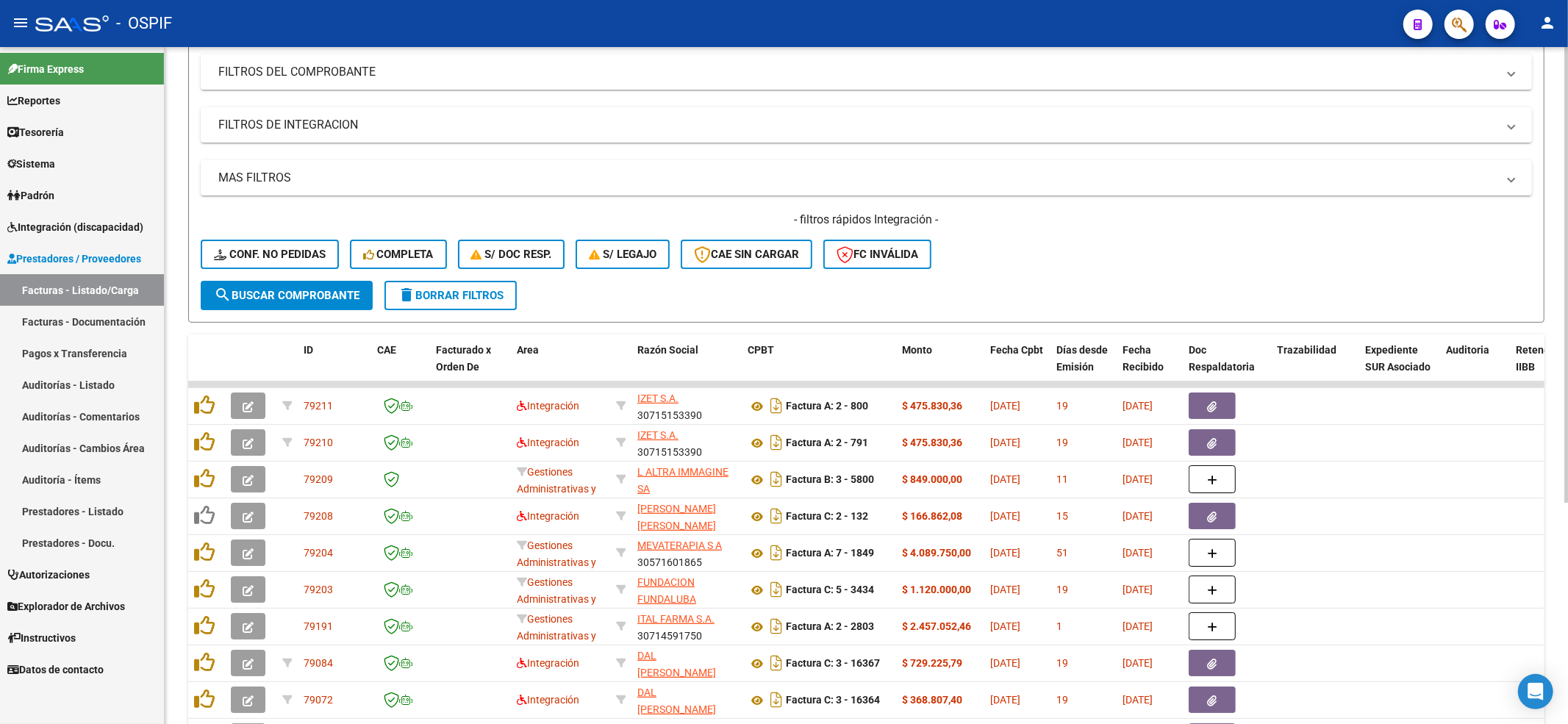
click at [266, 274] on div "- filtros rápidos Integración - Conf. no pedidas Completa S/ Doc Resp. S/ legaj…" at bounding box center [866, 246] width 1332 height 69
click at [266, 262] on button "Conf. no pedidas" at bounding box center [270, 254] width 138 height 29
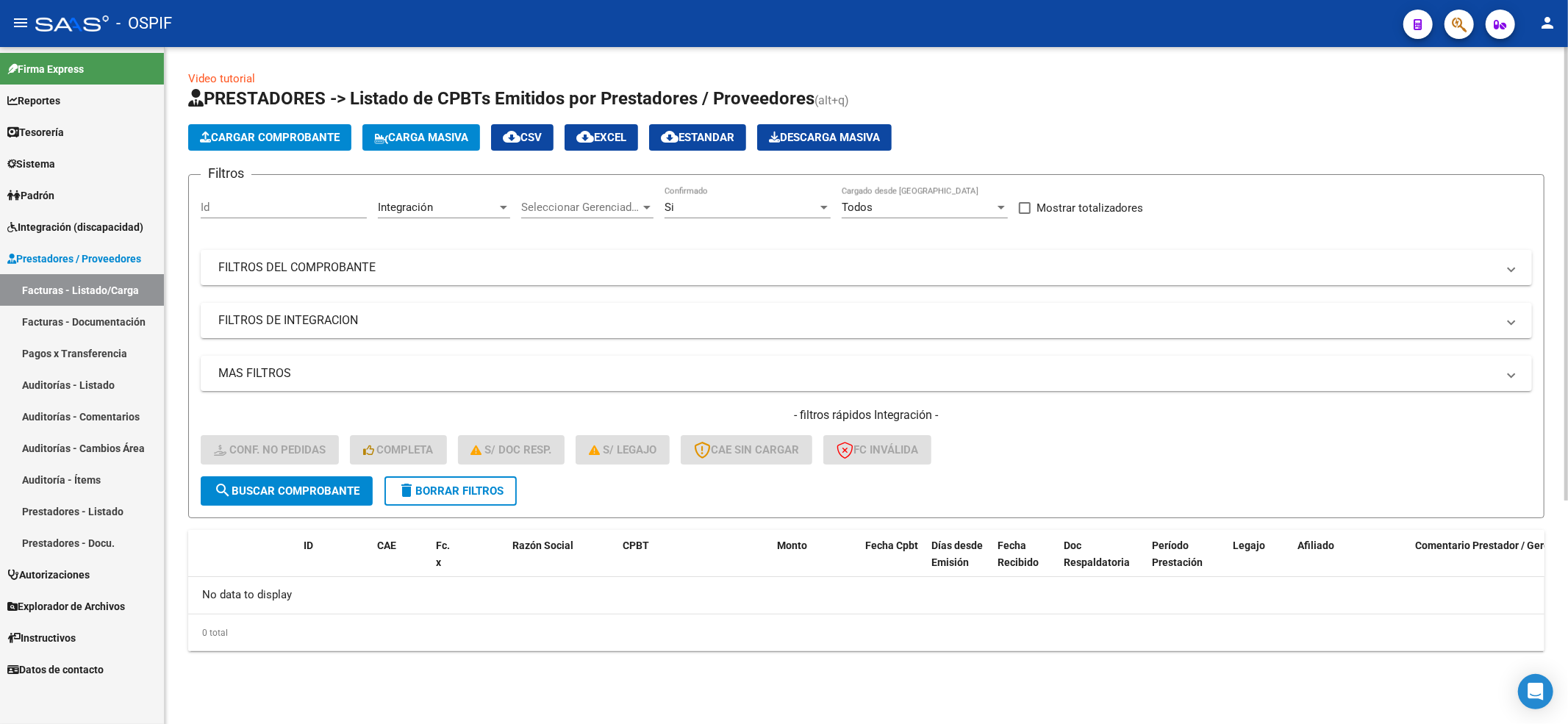
scroll to position [0, 0]
click at [136, 215] on link "Integración (discapacidad)" at bounding box center [82, 227] width 164 height 32
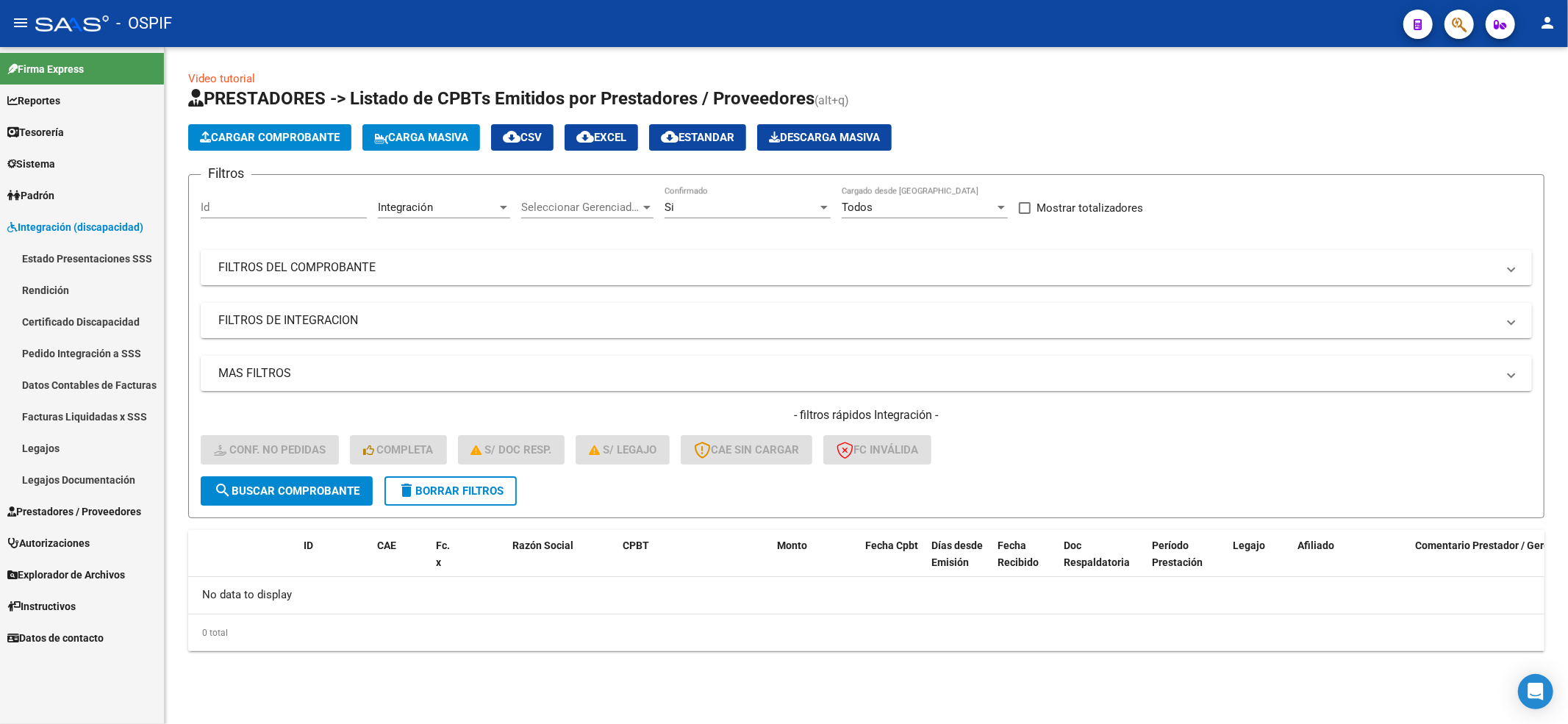
click at [112, 345] on link "Pedido Integración a SSS" at bounding box center [82, 353] width 164 height 32
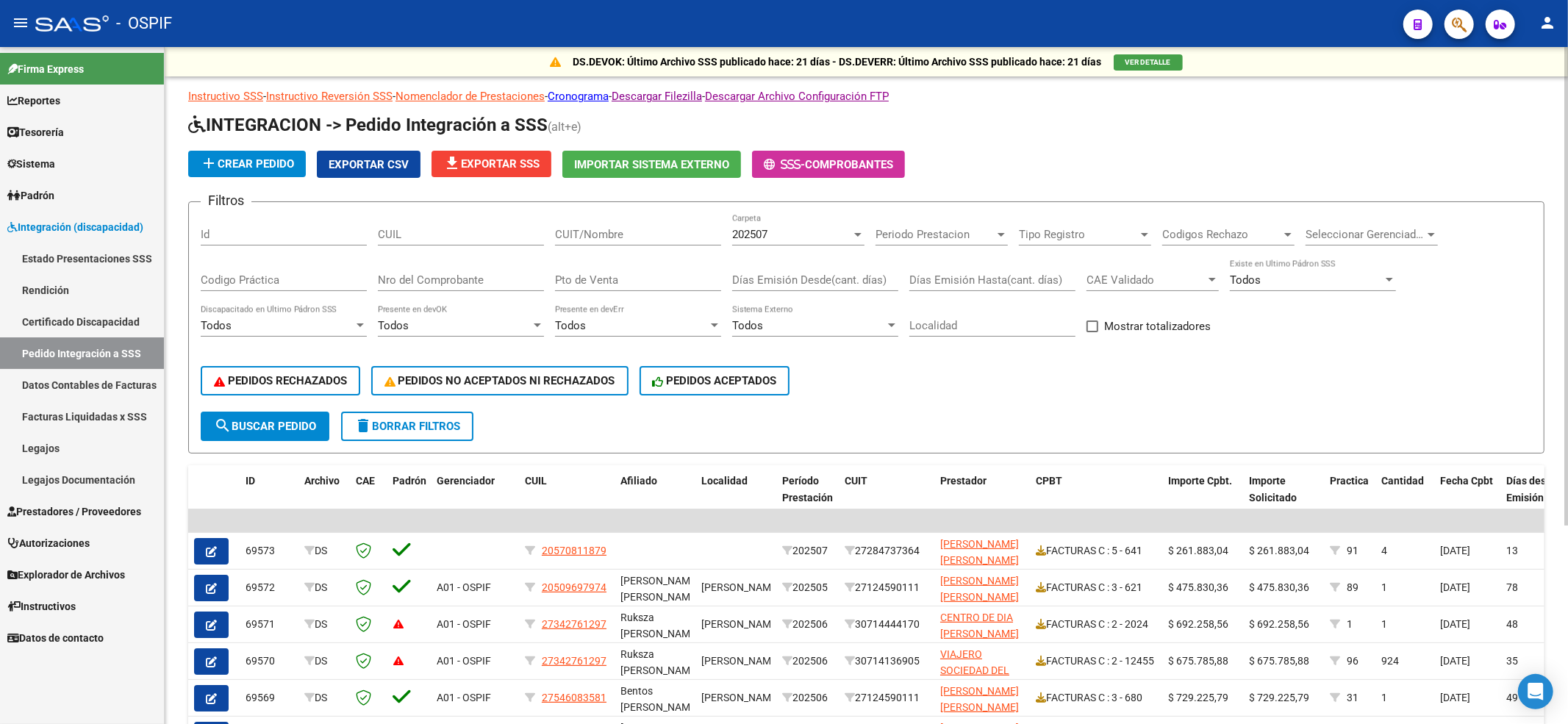
click at [489, 160] on span "file_download Exportar SSS" at bounding box center [492, 164] width 97 height 13
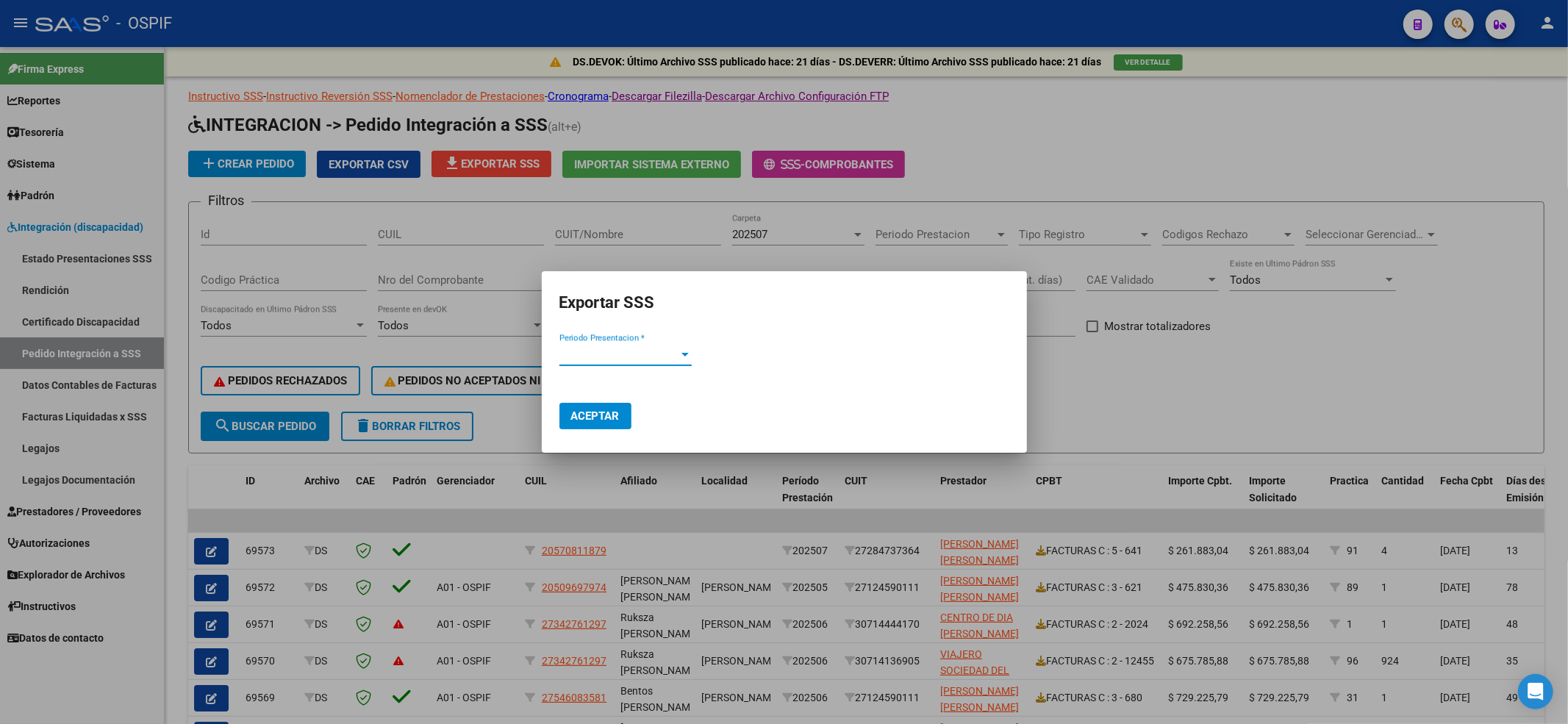
click at [598, 353] on span "Periodo Presentacion *" at bounding box center [619, 354] width 119 height 13
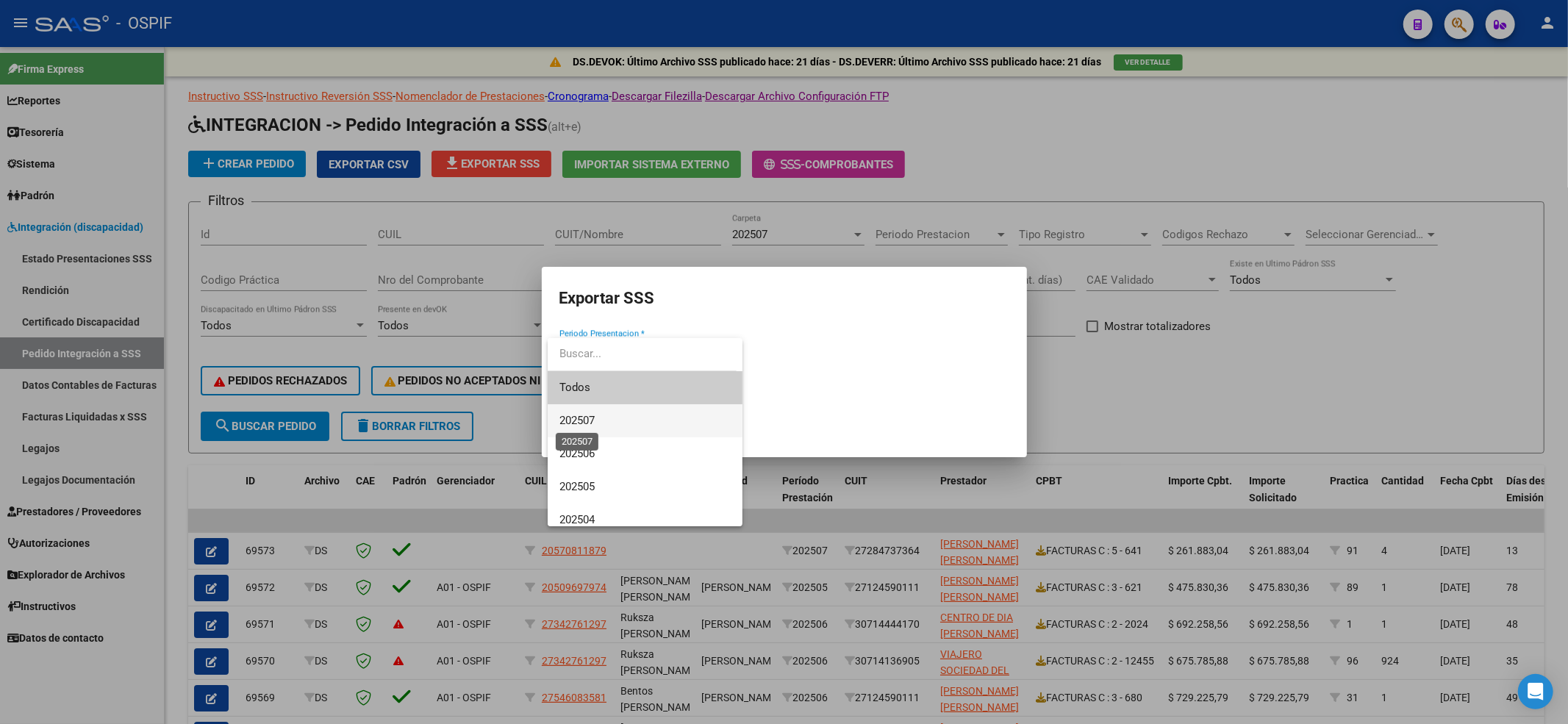
click at [595, 427] on span "202507" at bounding box center [577, 420] width 35 height 13
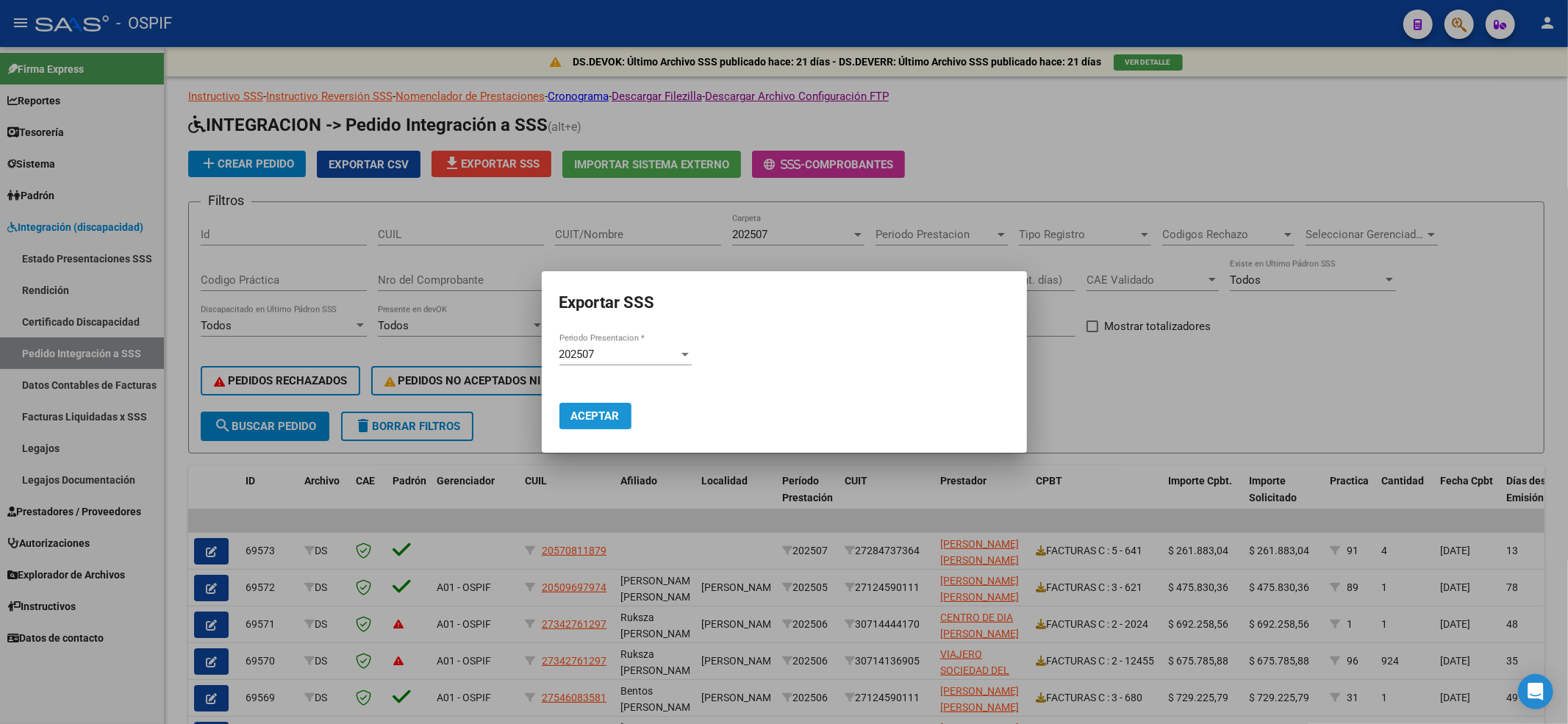
click at [597, 424] on button "Aceptar" at bounding box center [596, 416] width 72 height 27
